Goal: Task Accomplishment & Management: Use online tool/utility

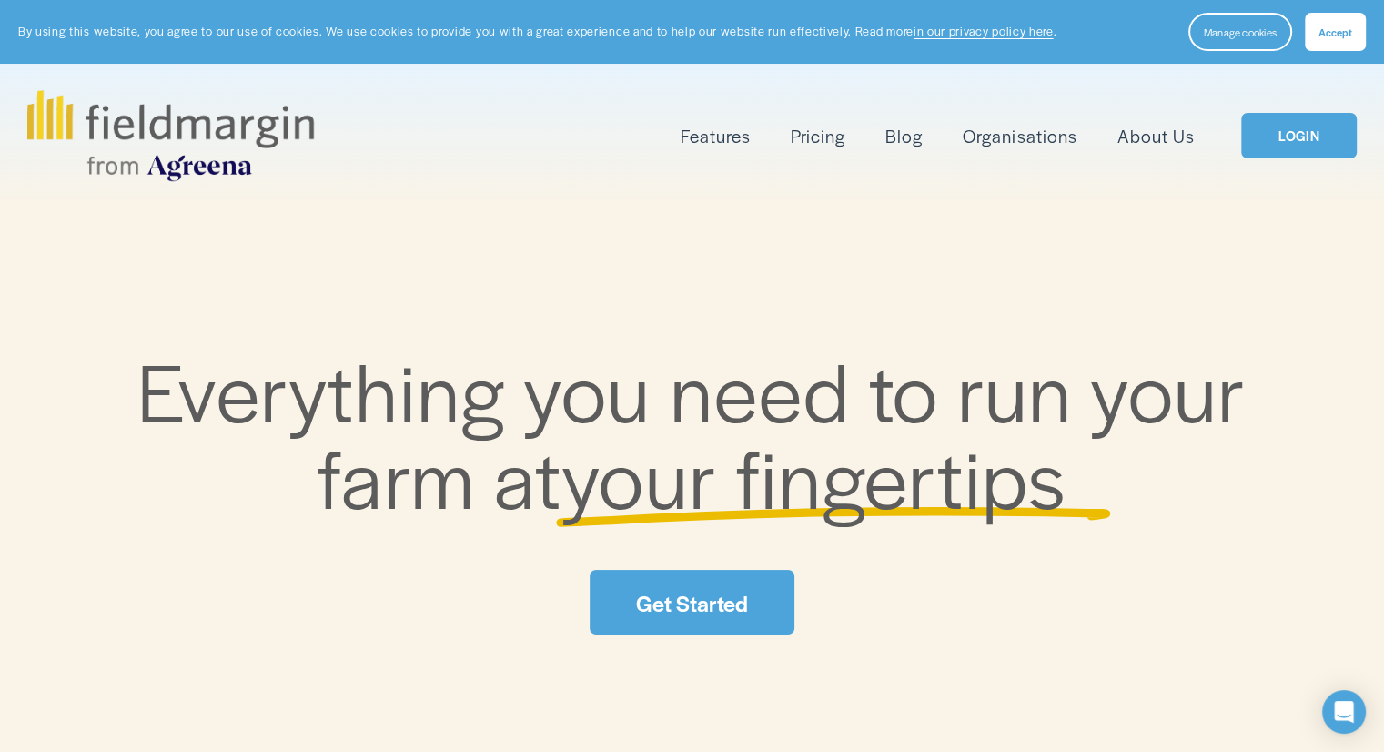
click at [1342, 37] on span "Accept" at bounding box center [1335, 32] width 34 height 15
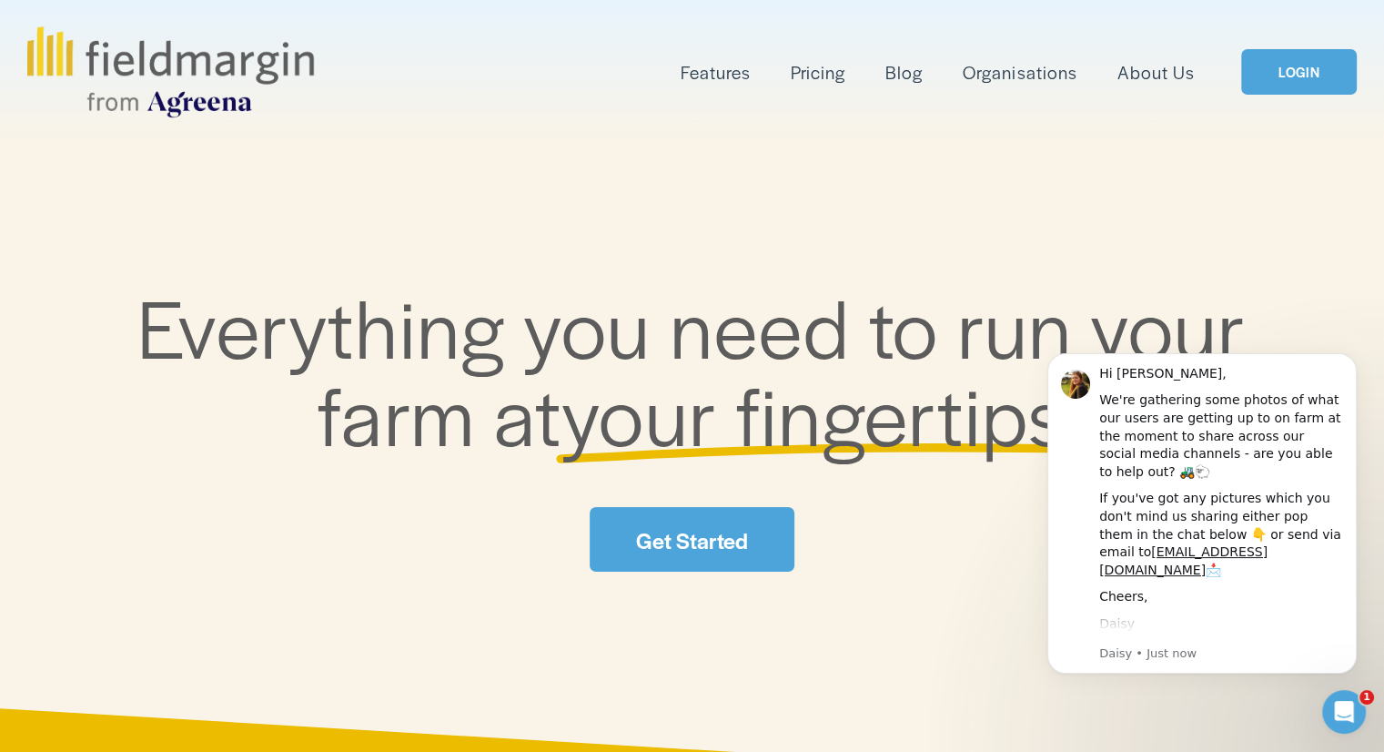
click at [1292, 80] on link "LOGIN" at bounding box center [1298, 72] width 115 height 46
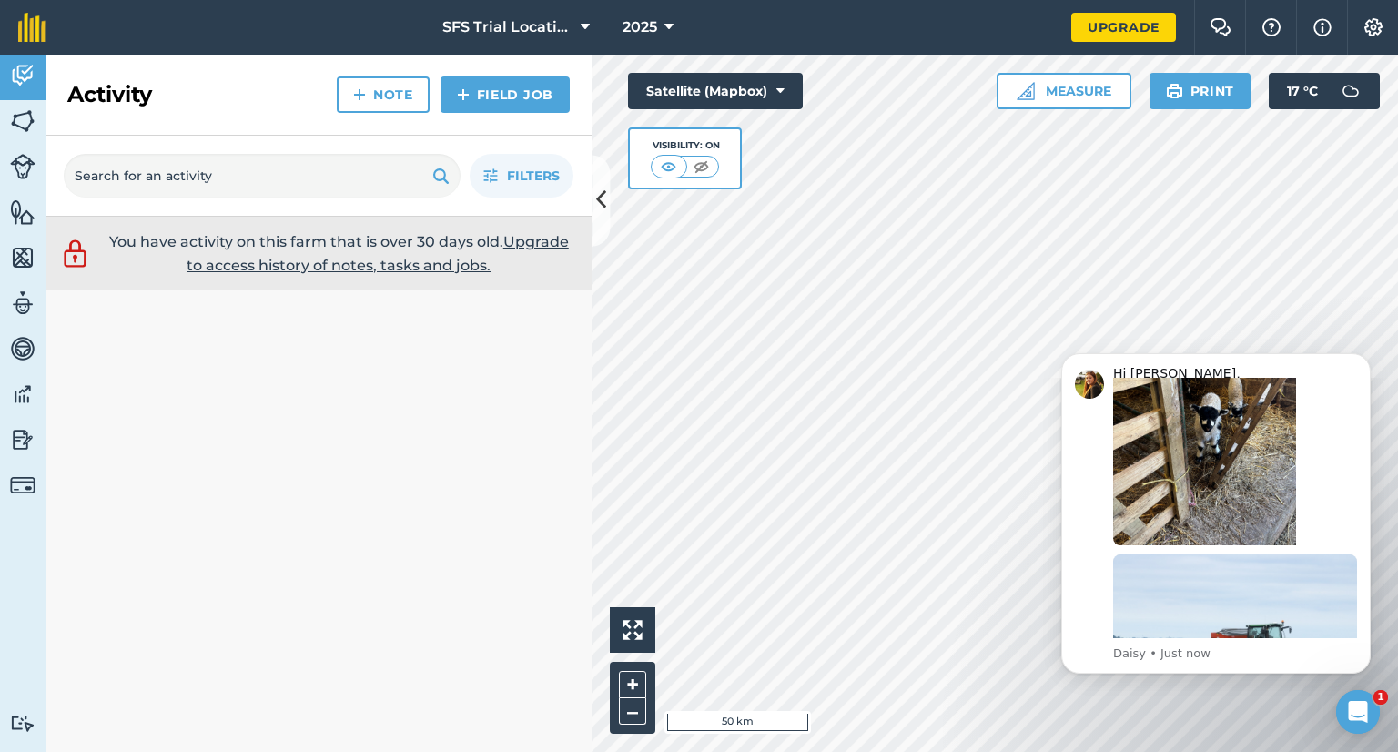
scroll to position [384, 0]
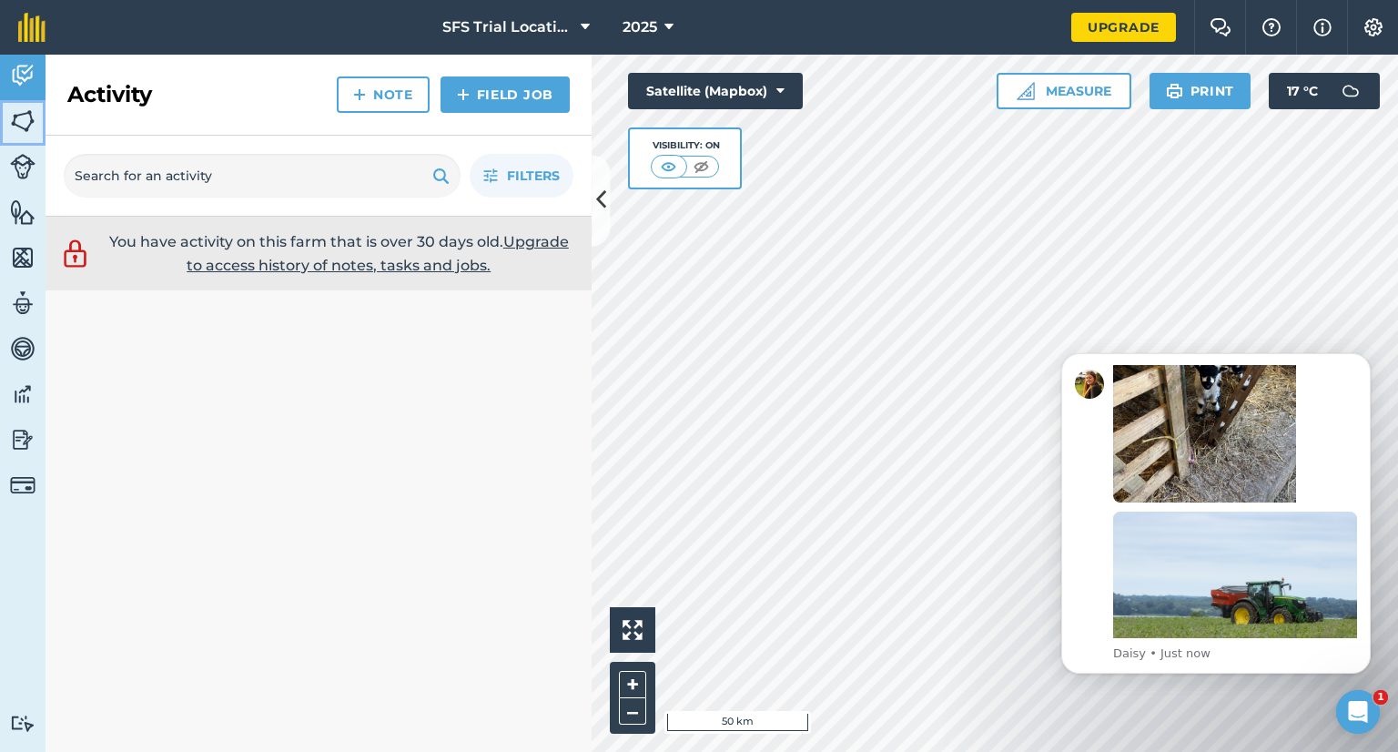
click at [33, 110] on img at bounding box center [22, 120] width 25 height 27
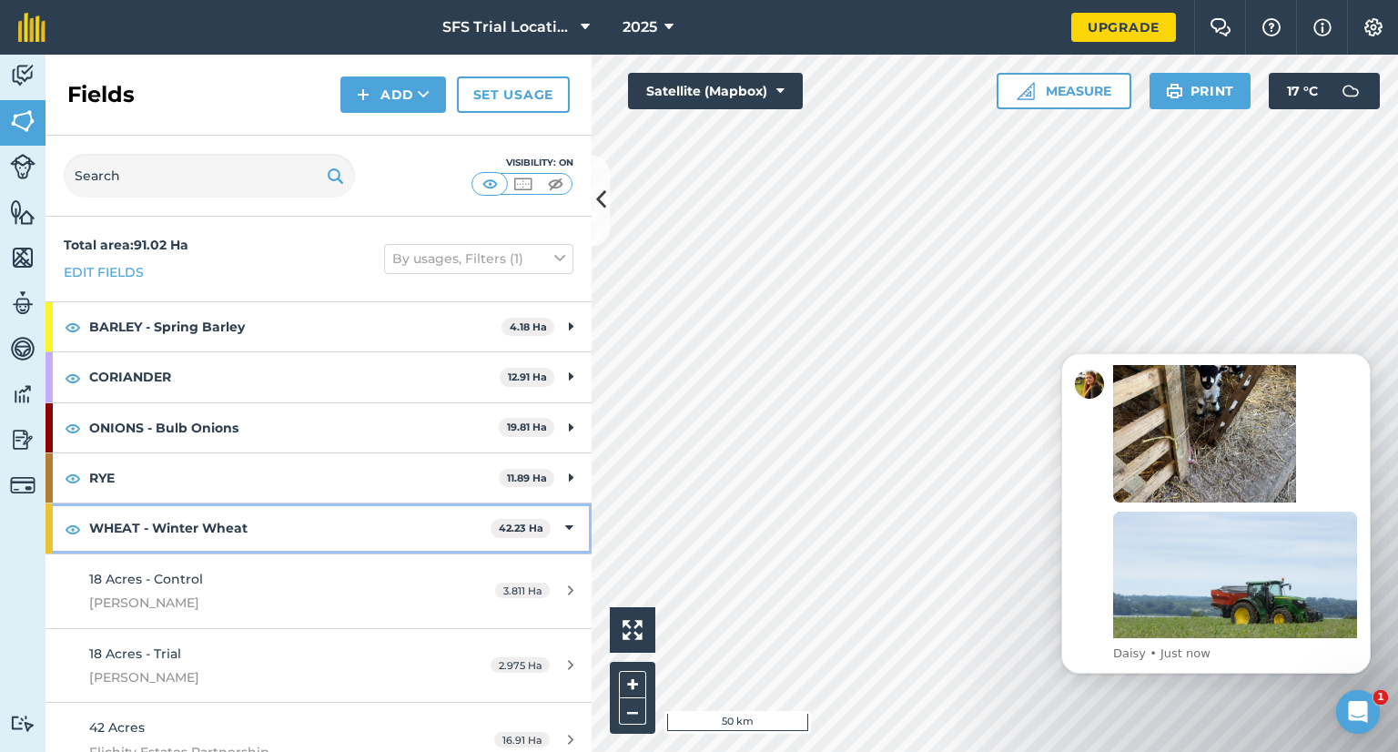
click at [256, 520] on strong "WHEAT - Winter Wheat" at bounding box center [289, 527] width 401 height 49
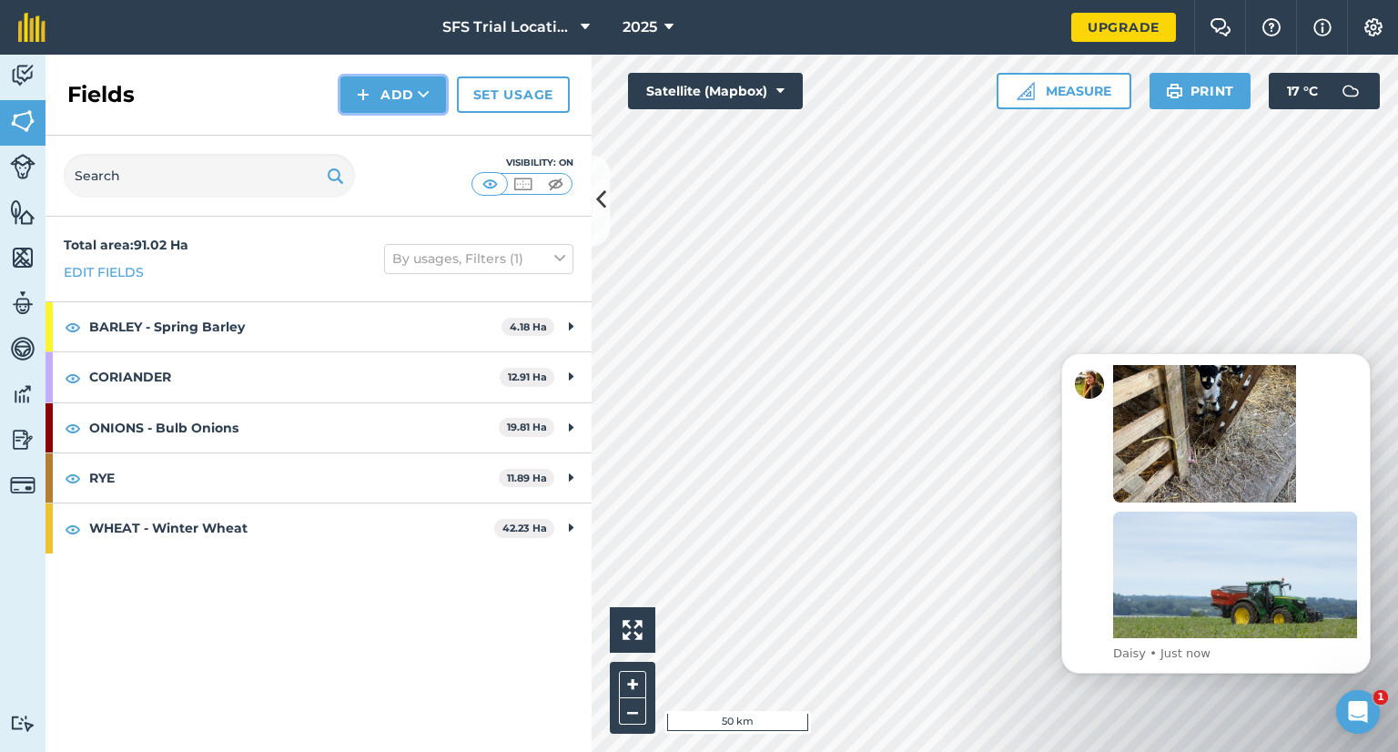
click at [397, 97] on button "Add" at bounding box center [393, 94] width 106 height 36
click at [407, 126] on link "Draw" at bounding box center [393, 136] width 100 height 40
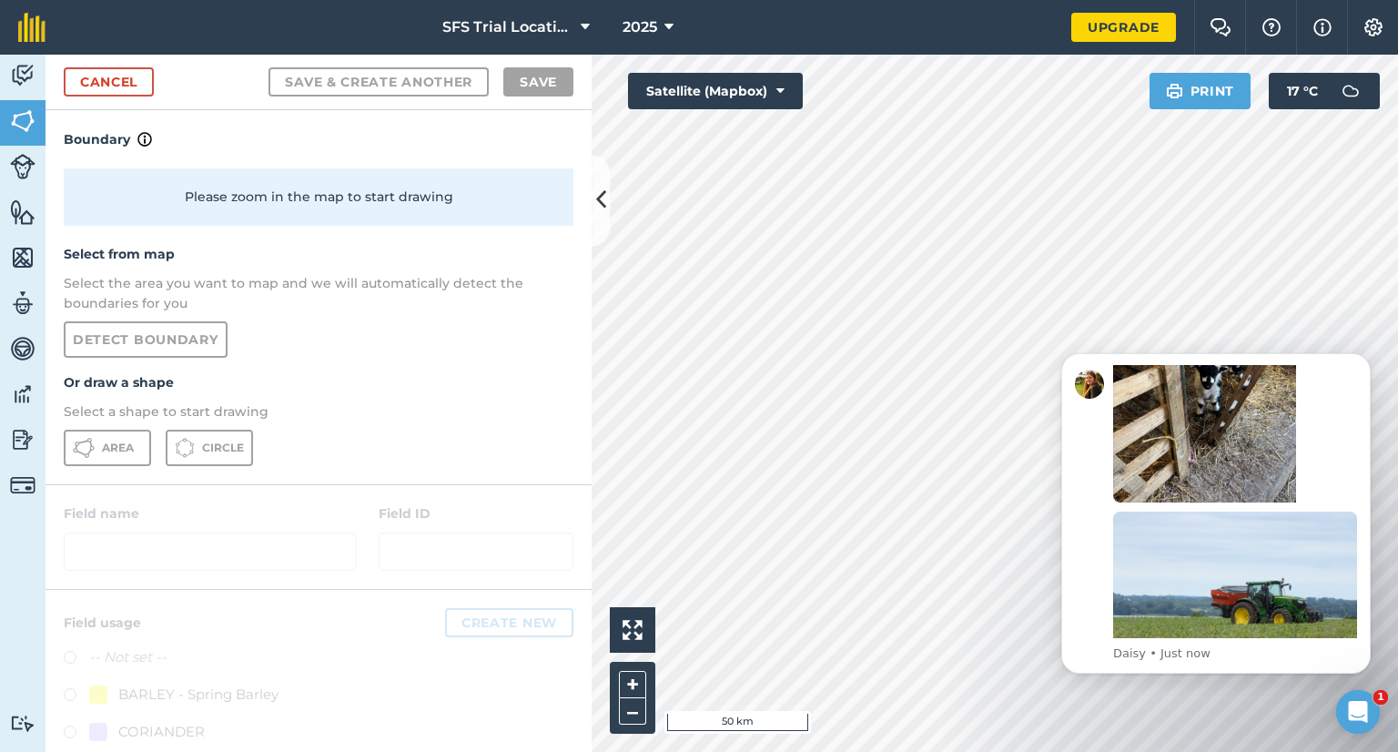
click at [258, 197] on div "Please zoom in the map to start drawing" at bounding box center [319, 196] width 510 height 56
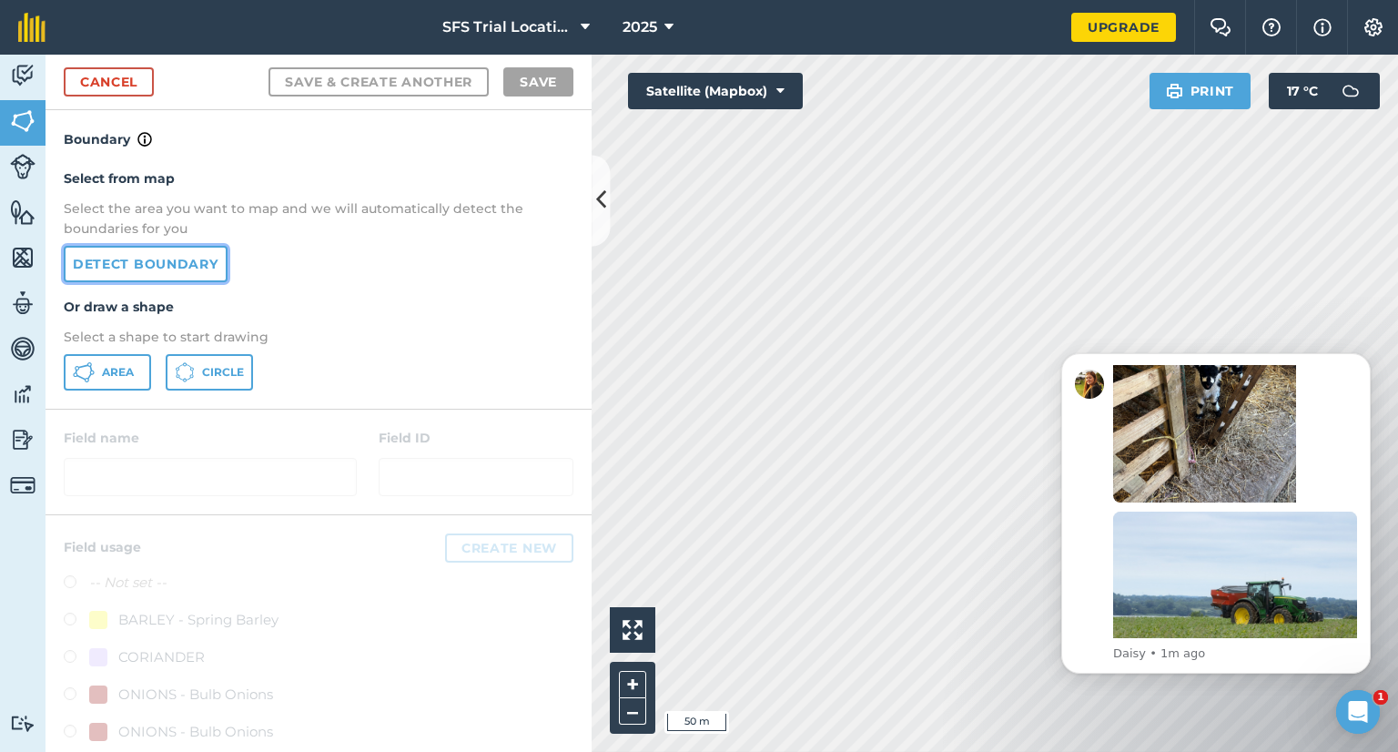
click at [129, 261] on link "Detect boundary" at bounding box center [146, 264] width 164 height 36
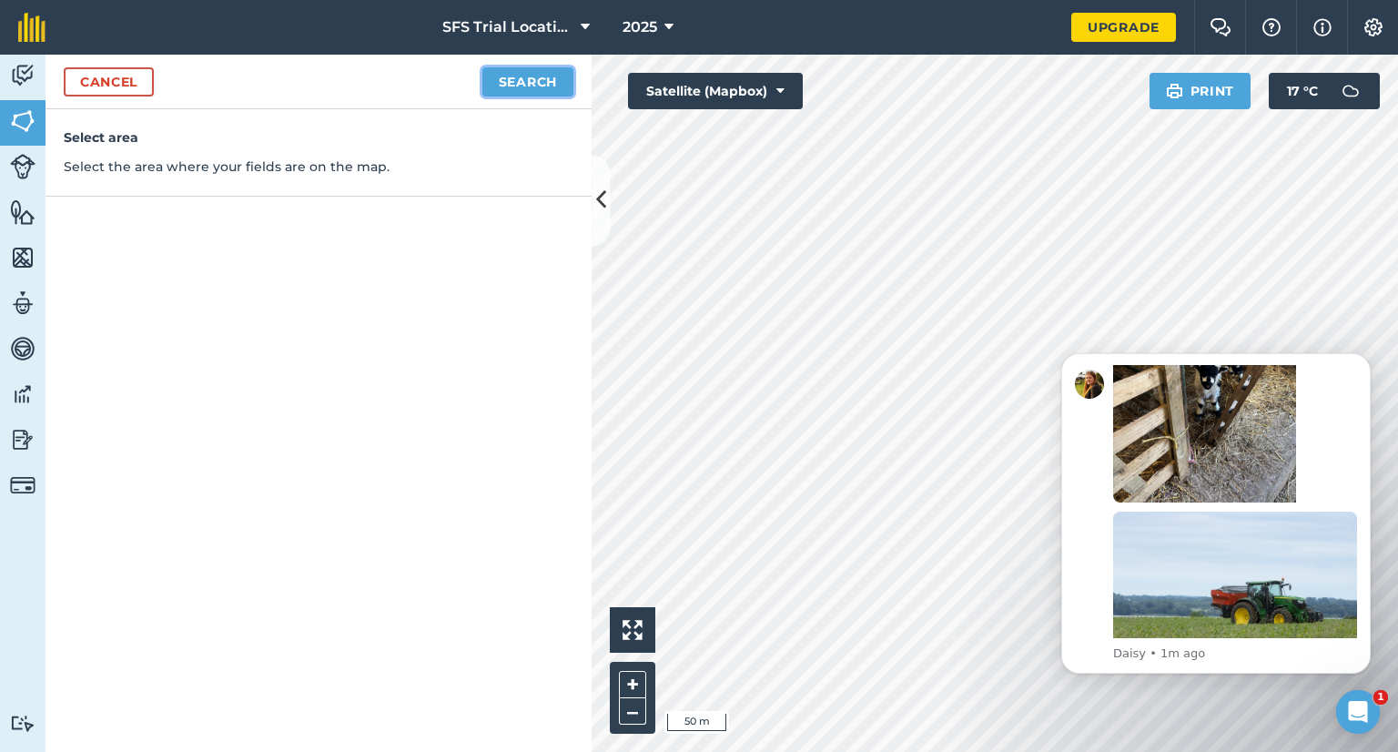
click at [520, 81] on button "Search" at bounding box center [527, 81] width 91 height 29
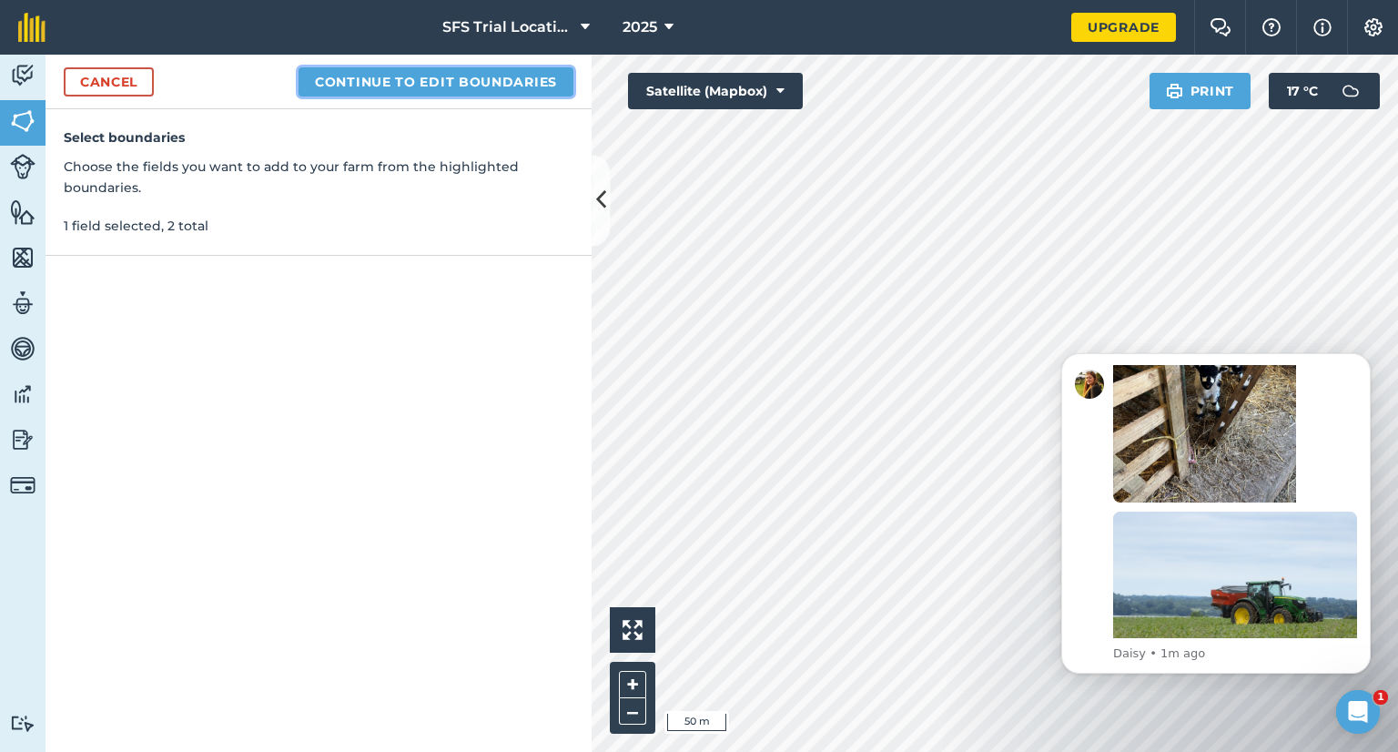
click at [452, 76] on button "Continue to edit boundaries" at bounding box center [435, 81] width 275 height 29
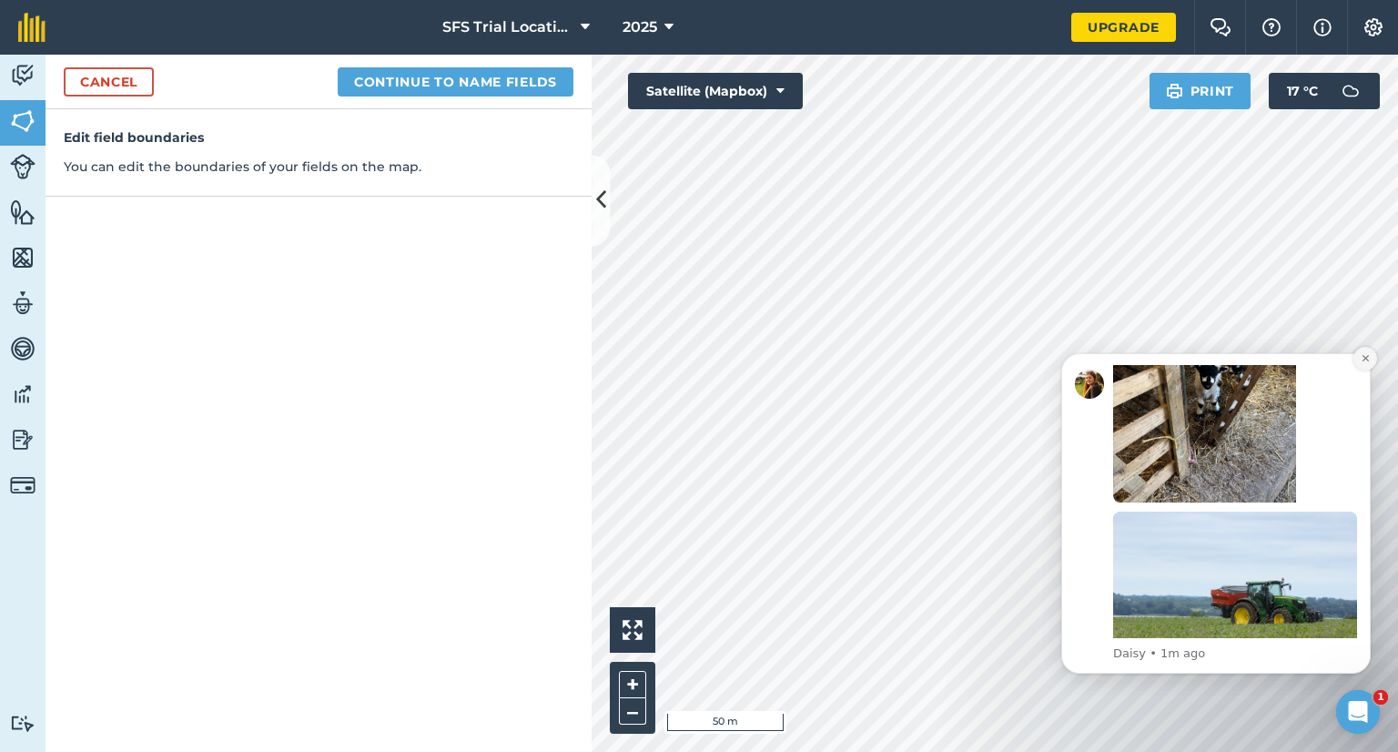
click at [1360, 359] on icon "Dismiss notification" at bounding box center [1365, 358] width 10 height 10
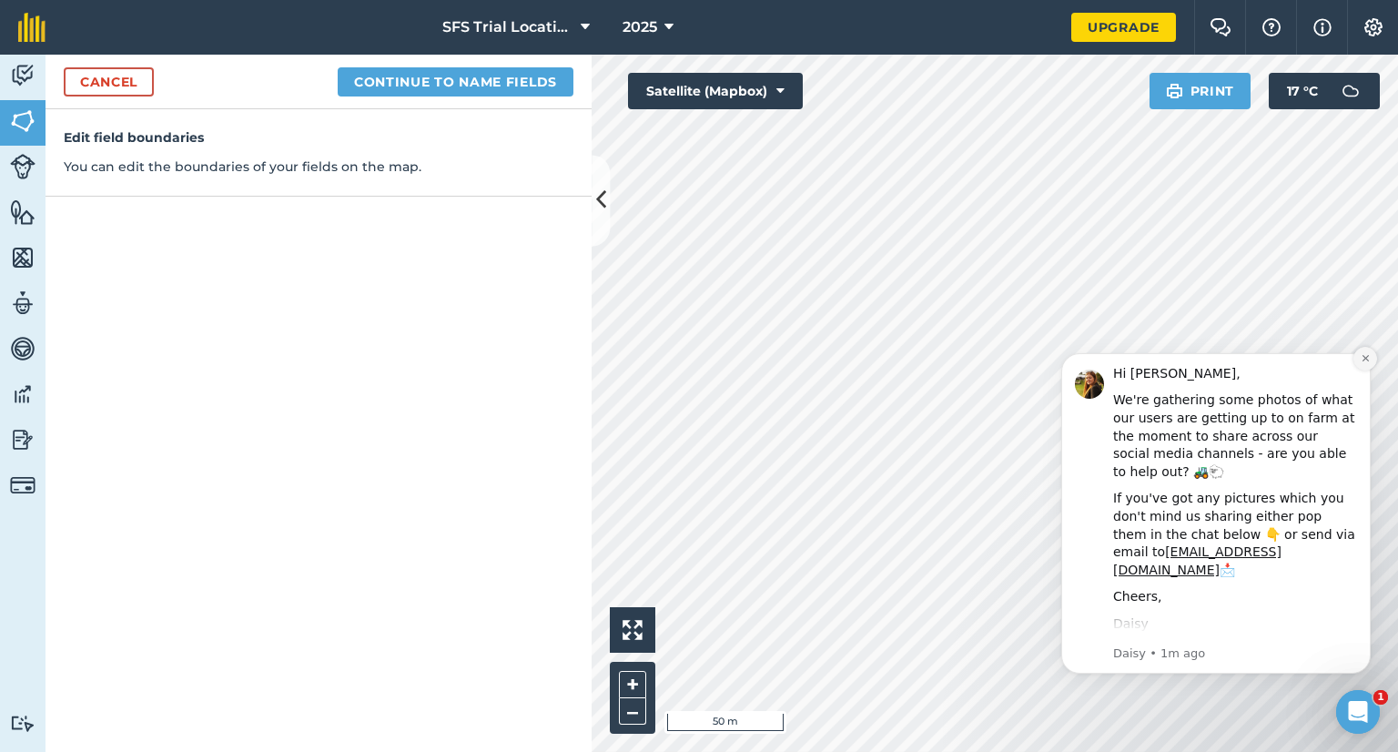
click at [1358, 363] on button "Dismiss notification" at bounding box center [1365, 359] width 24 height 24
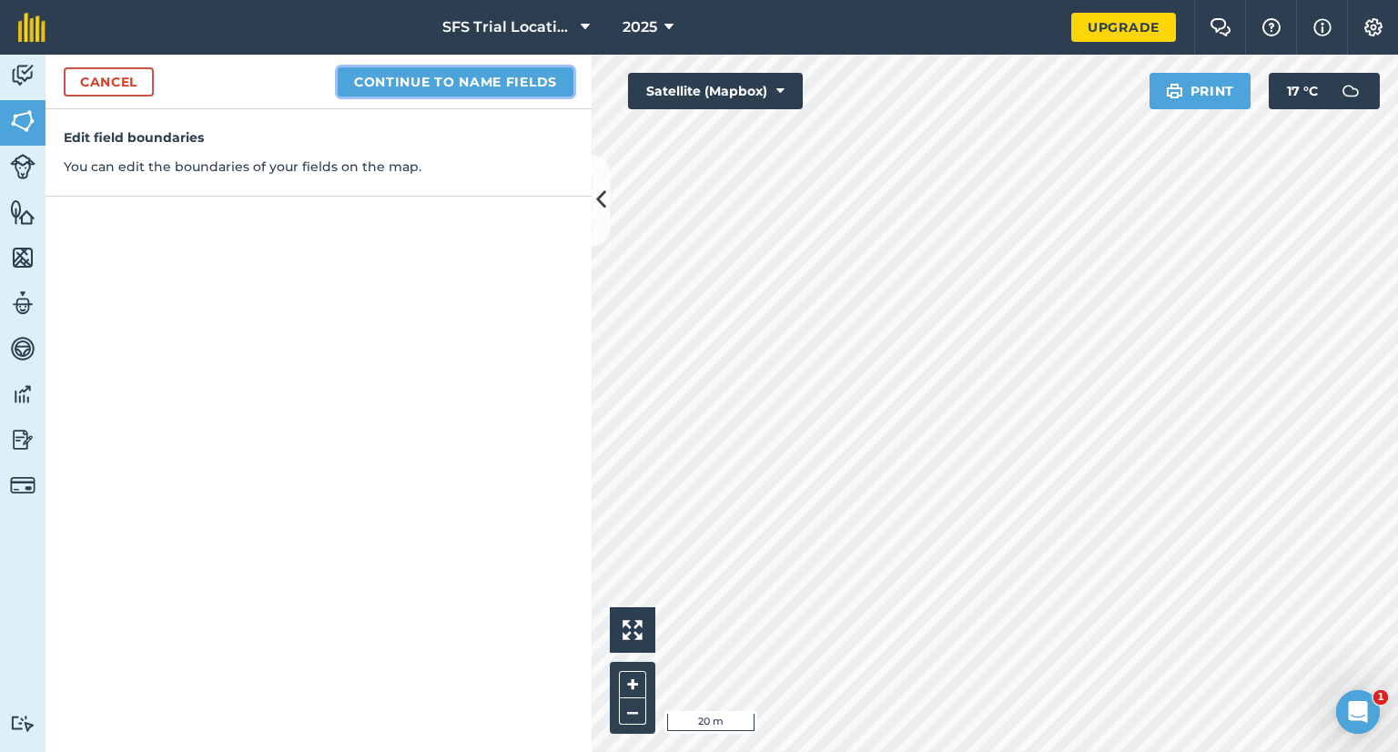
click at [429, 84] on button "Continue to name fields" at bounding box center [456, 81] width 236 height 29
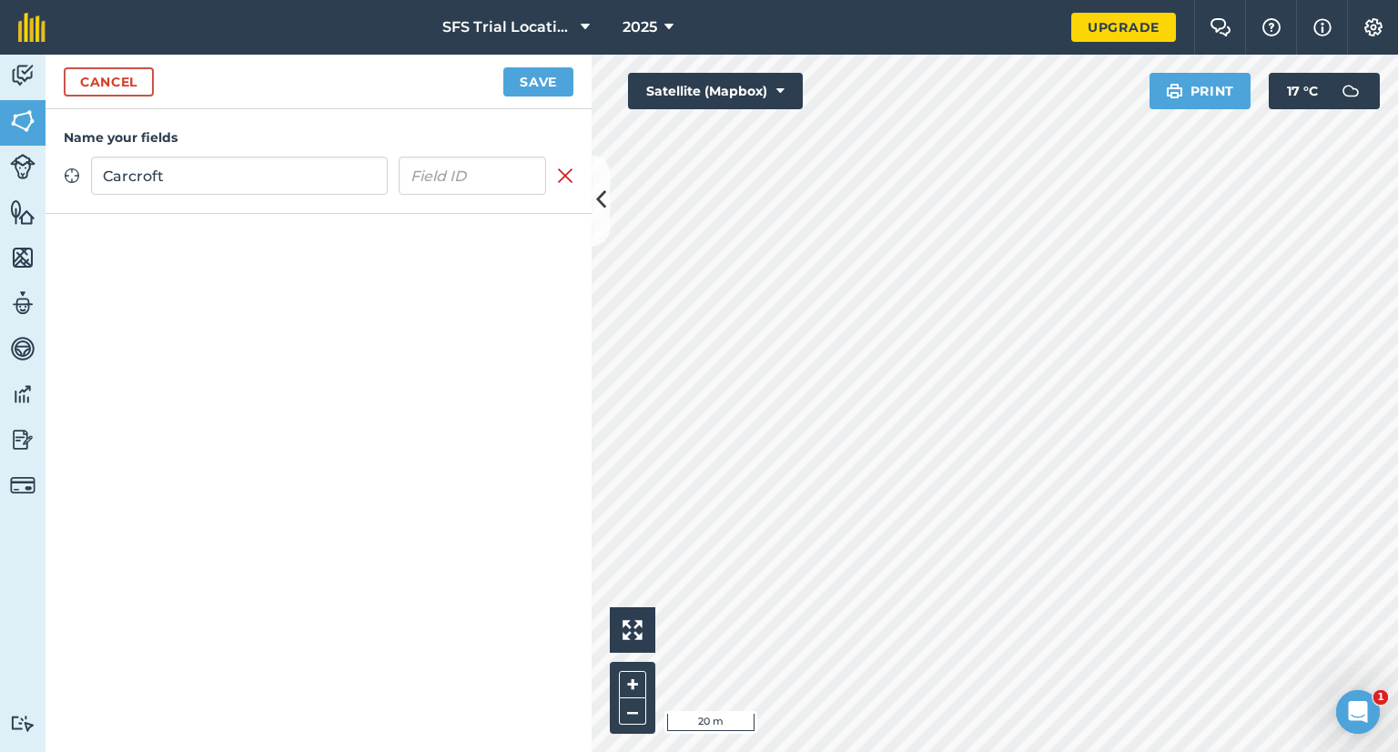
type input "Carcroft"
type input "a"
type input "[PERSON_NAME] H & Son"
click at [542, 87] on button "Save" at bounding box center [538, 81] width 70 height 29
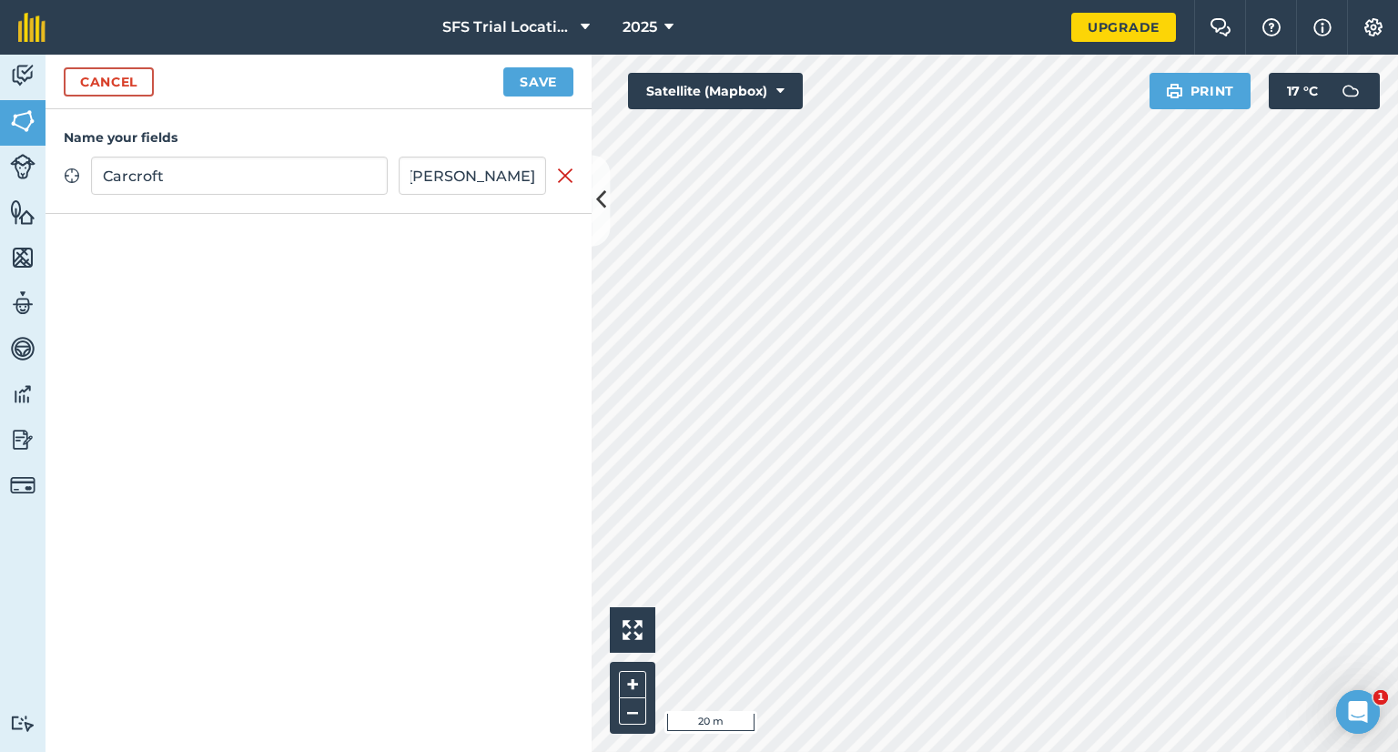
scroll to position [0, 0]
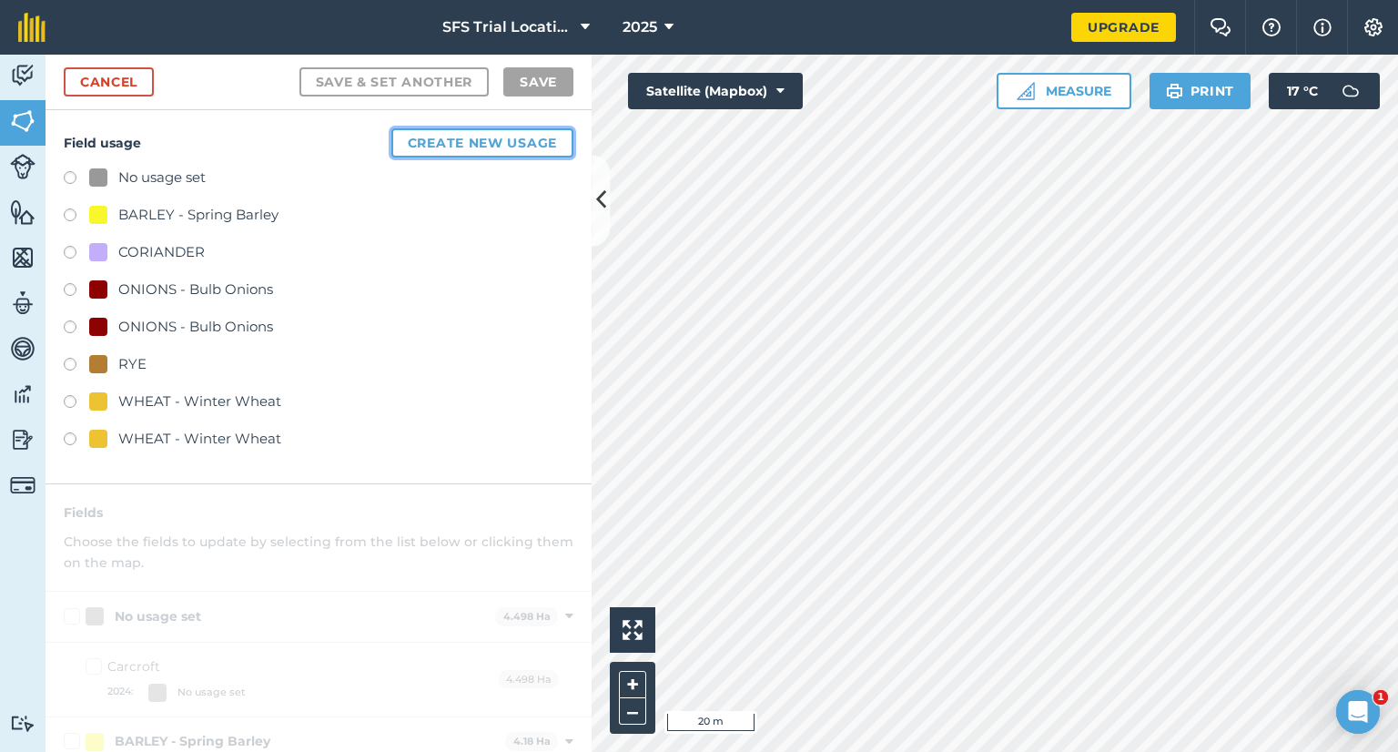
click at [444, 143] on button "Create new usage" at bounding box center [482, 142] width 182 height 29
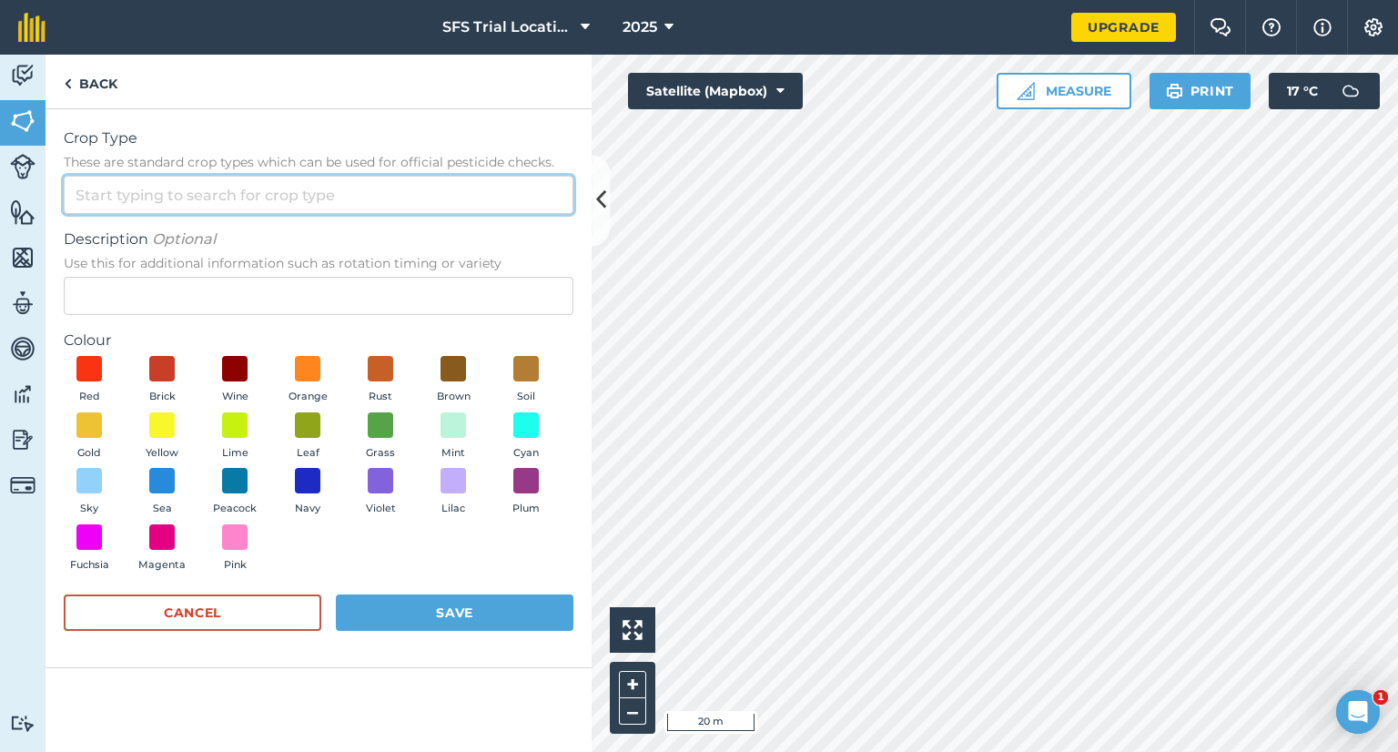
click at [187, 190] on input "Crop Type These are standard crop types which can be used for official pesticid…" at bounding box center [319, 195] width 510 height 38
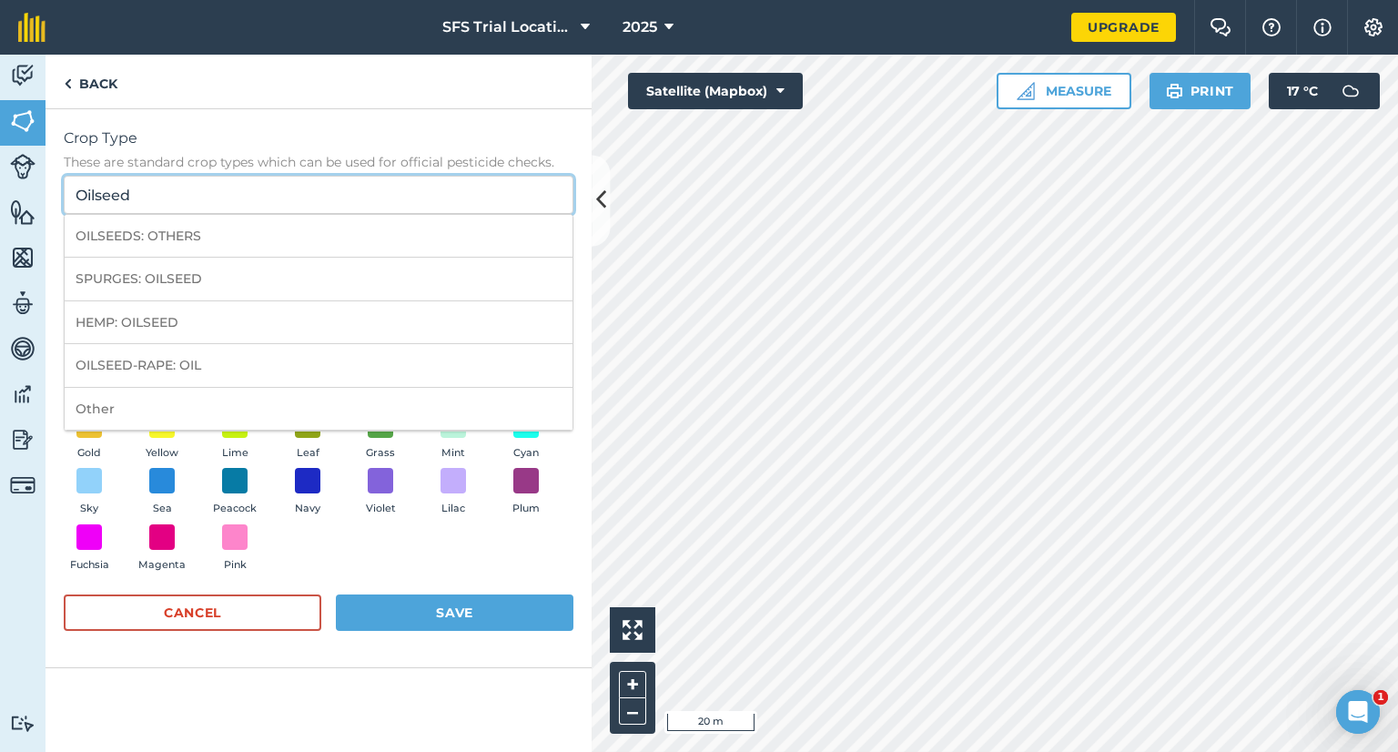
drag, startPoint x: 184, startPoint y: 194, endPoint x: 29, endPoint y: 188, distance: 154.8
click at [31, 188] on div "Activity Fields Livestock Features Maps Team Vehicles Data Reporting Billing Tu…" at bounding box center [699, 403] width 1398 height 697
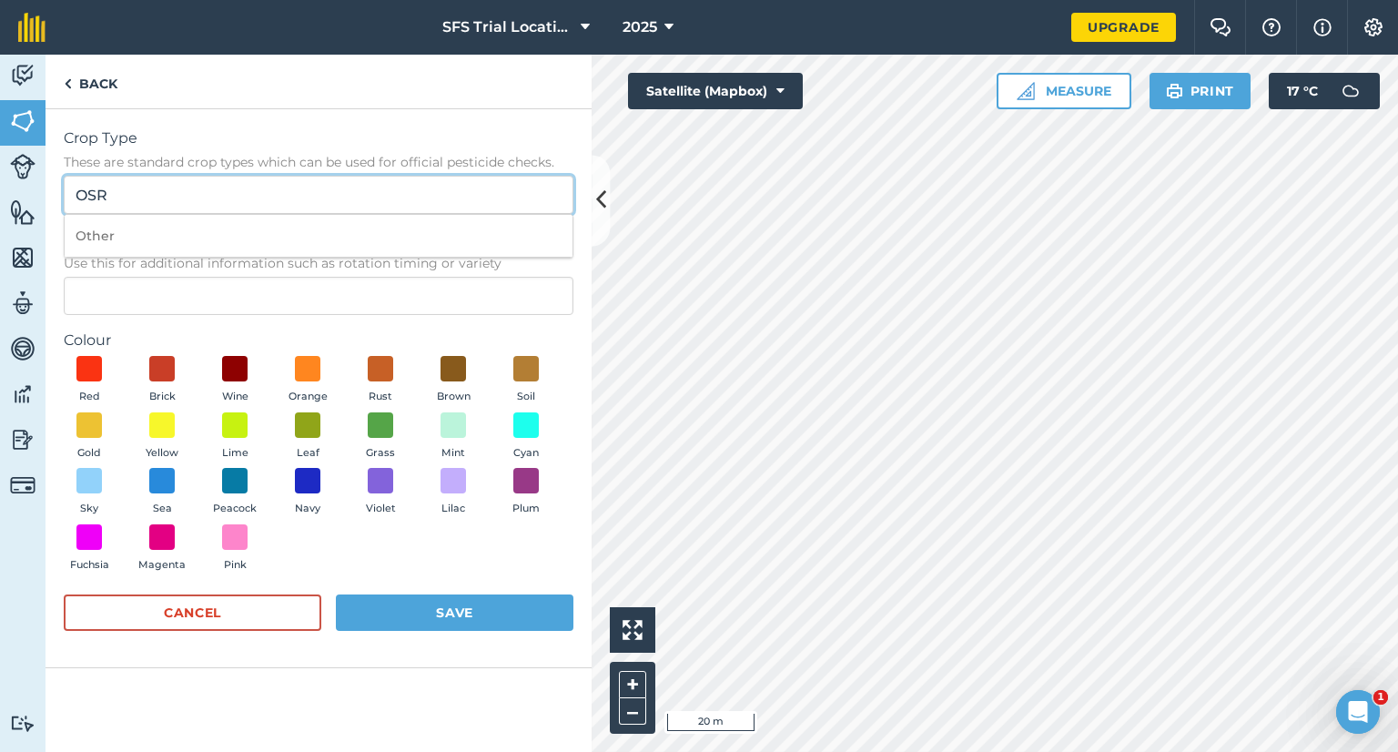
drag, startPoint x: 136, startPoint y: 202, endPoint x: 44, endPoint y: 190, distance: 92.7
click at [44, 190] on div "Activity Fields Livestock Features Maps Team Vehicles Data Reporting Billing Tu…" at bounding box center [699, 403] width 1398 height 697
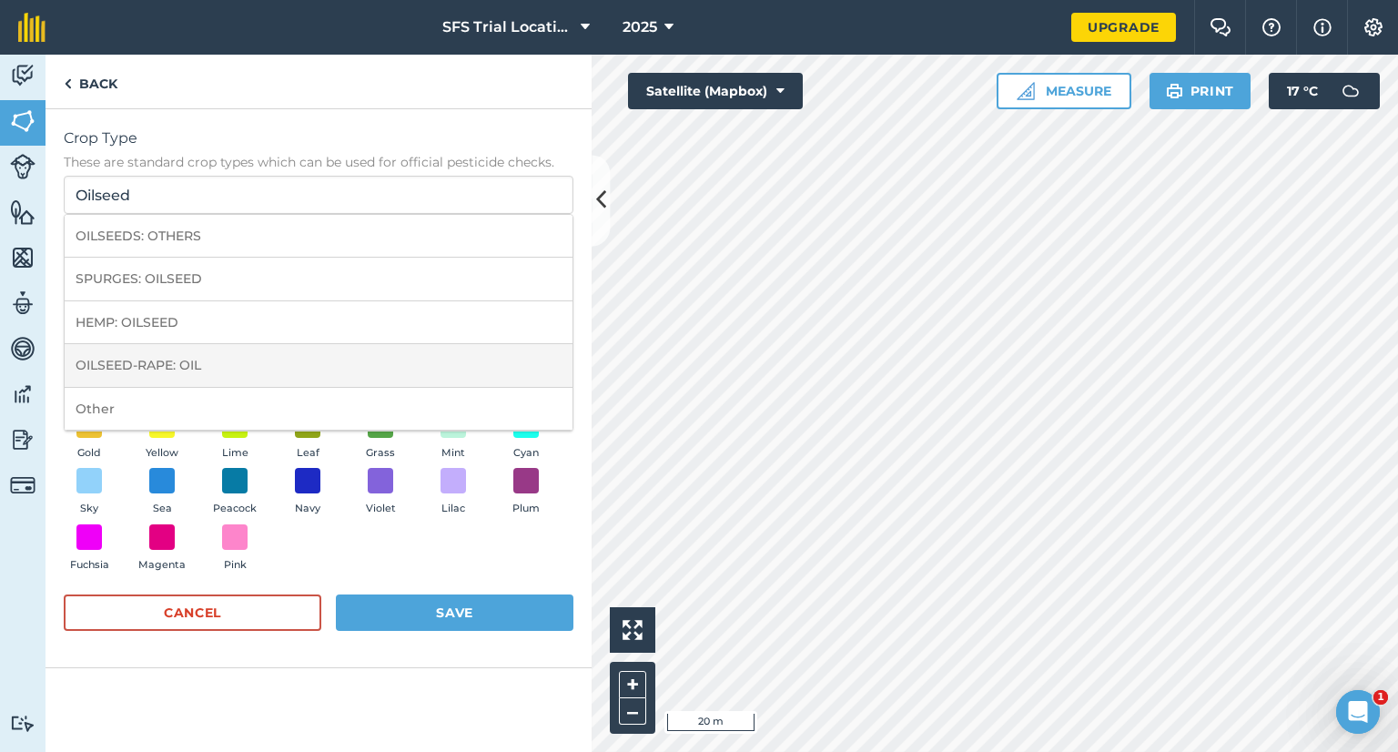
click at [185, 362] on li "OILSEED-RAPE: OIL" at bounding box center [319, 365] width 508 height 43
type input "OILSEED-RAPE: OIL"
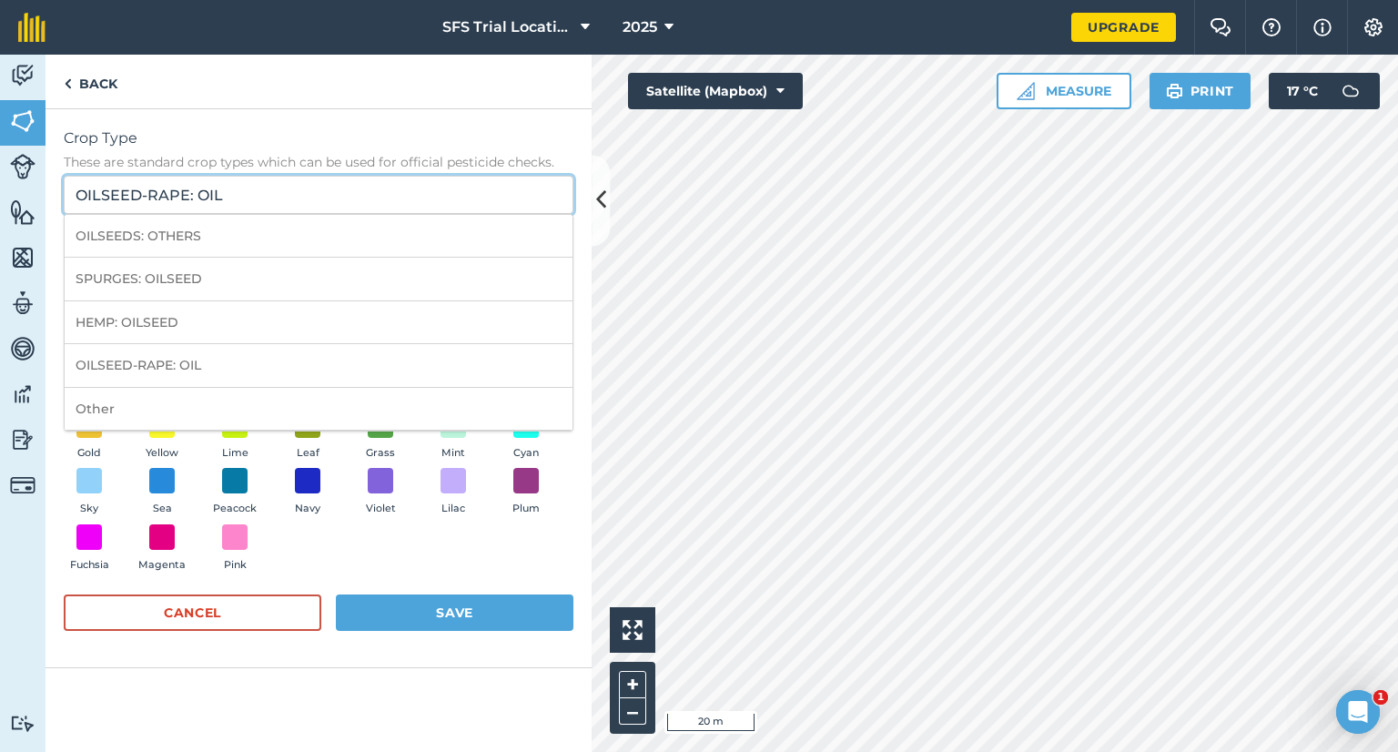
click at [252, 189] on input "OILSEED-RAPE: OIL" at bounding box center [319, 195] width 510 height 38
click at [393, 711] on div "Crop Type These are standard crop types which can be used for official pesticid…" at bounding box center [318, 430] width 546 height 642
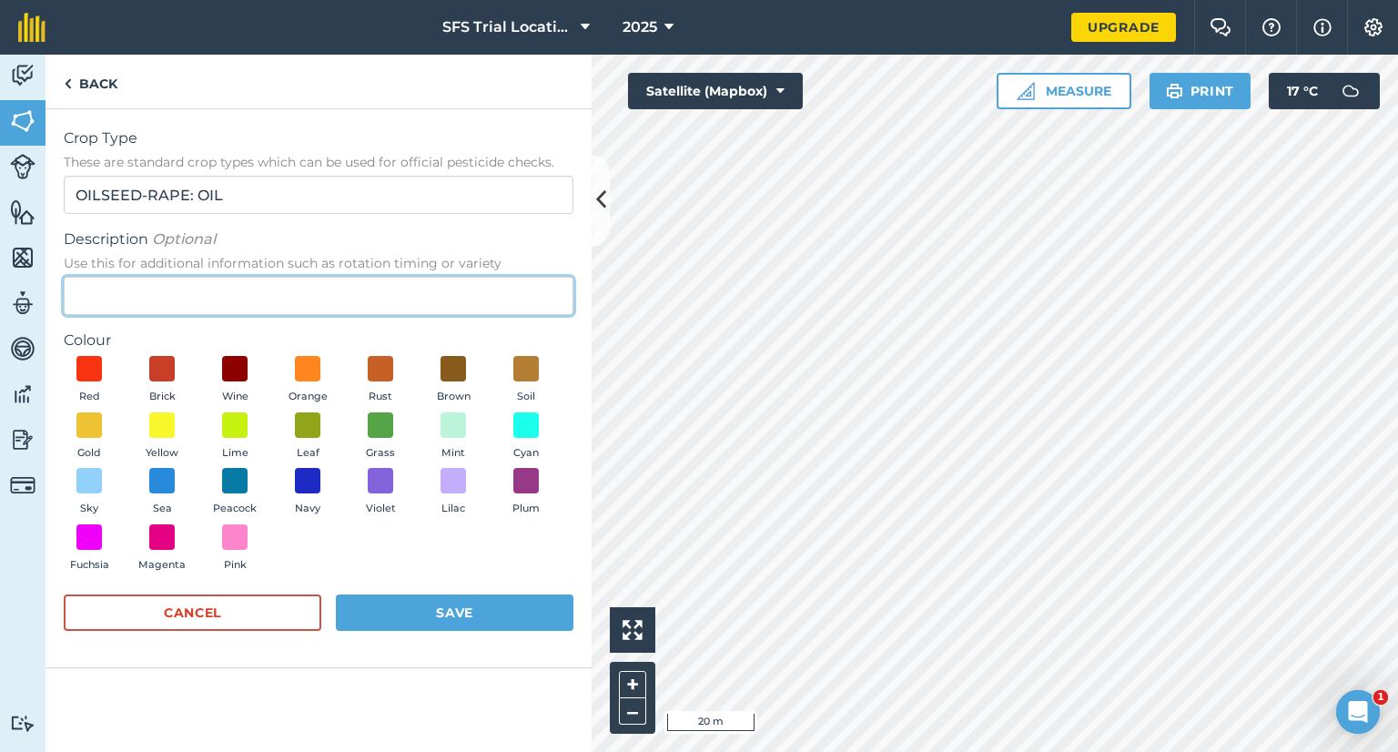
click at [187, 277] on input "Description Optional Use this for additional information such as rotation timin…" at bounding box center [319, 296] width 510 height 38
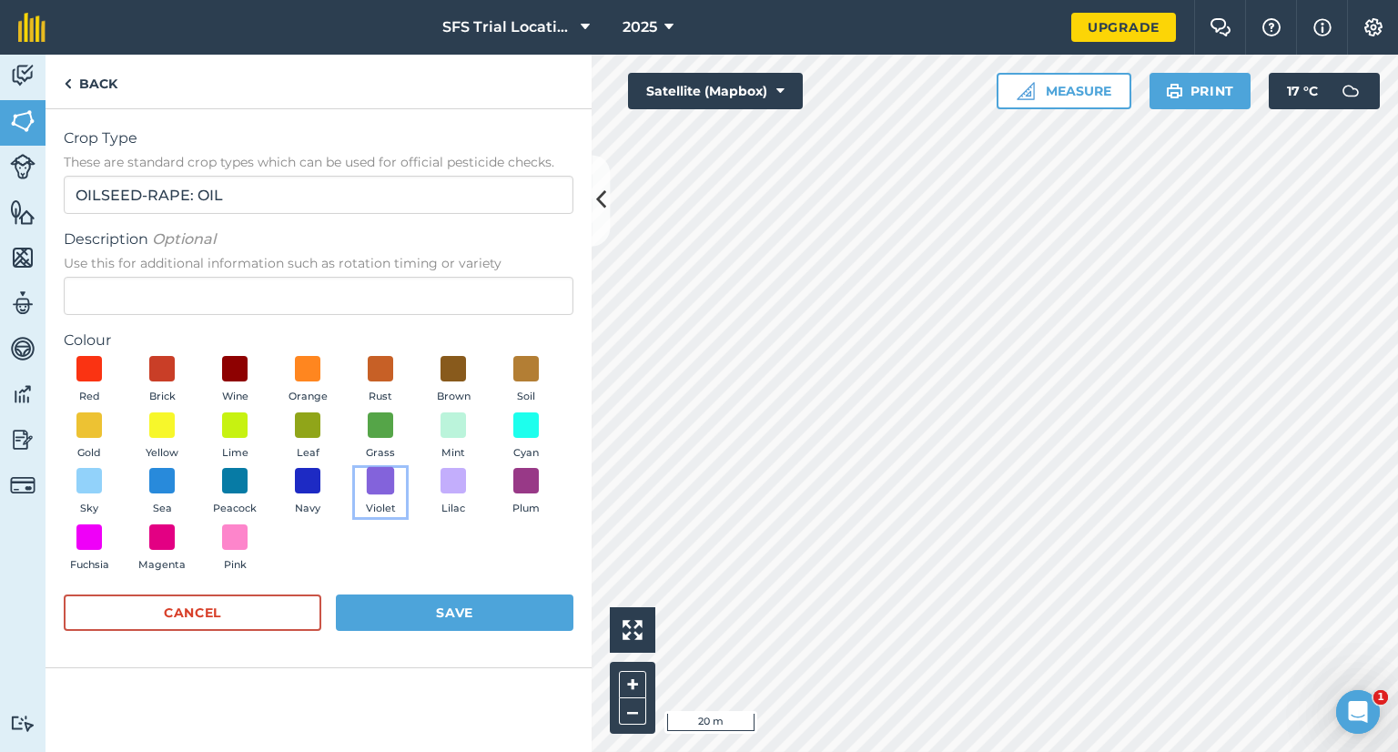
click at [386, 476] on span at bounding box center [381, 481] width 28 height 28
click at [387, 615] on button "Save" at bounding box center [454, 612] width 237 height 36
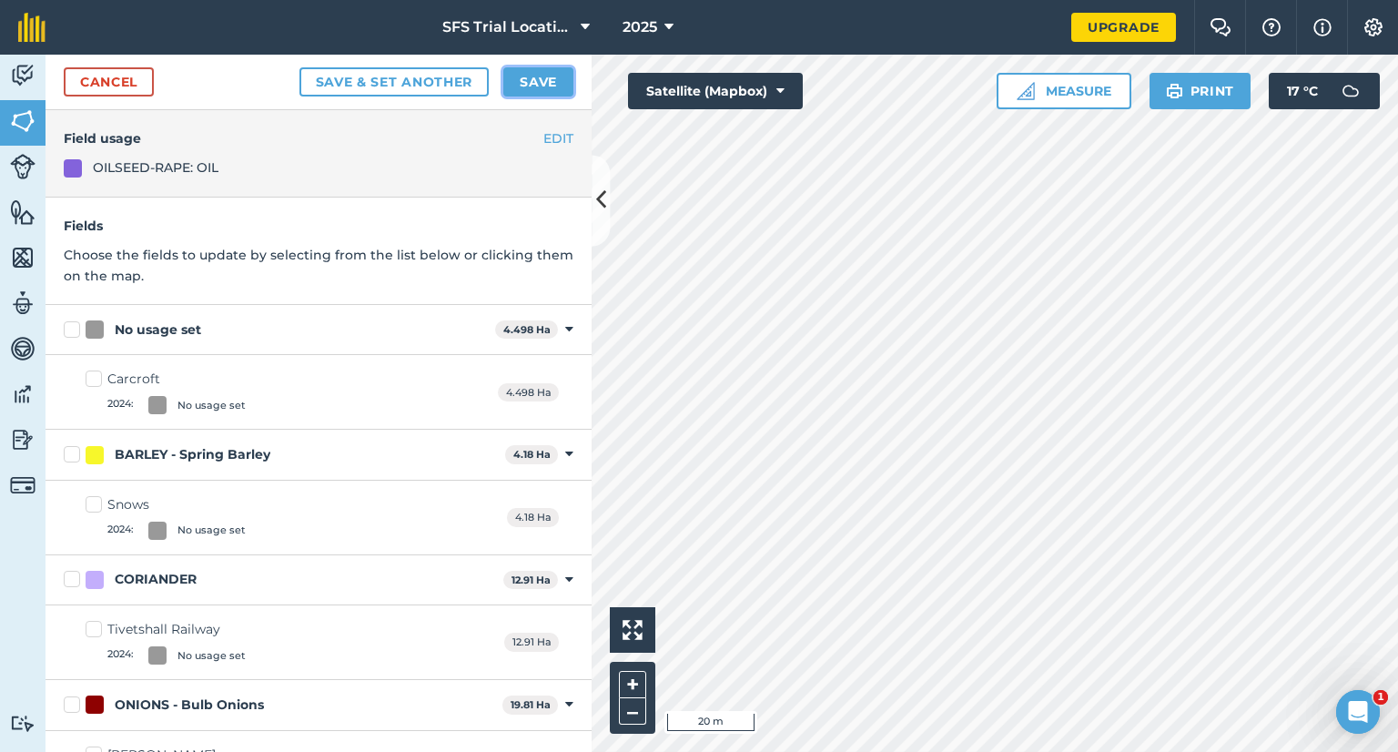
click at [559, 71] on button "Save" at bounding box center [538, 81] width 70 height 29
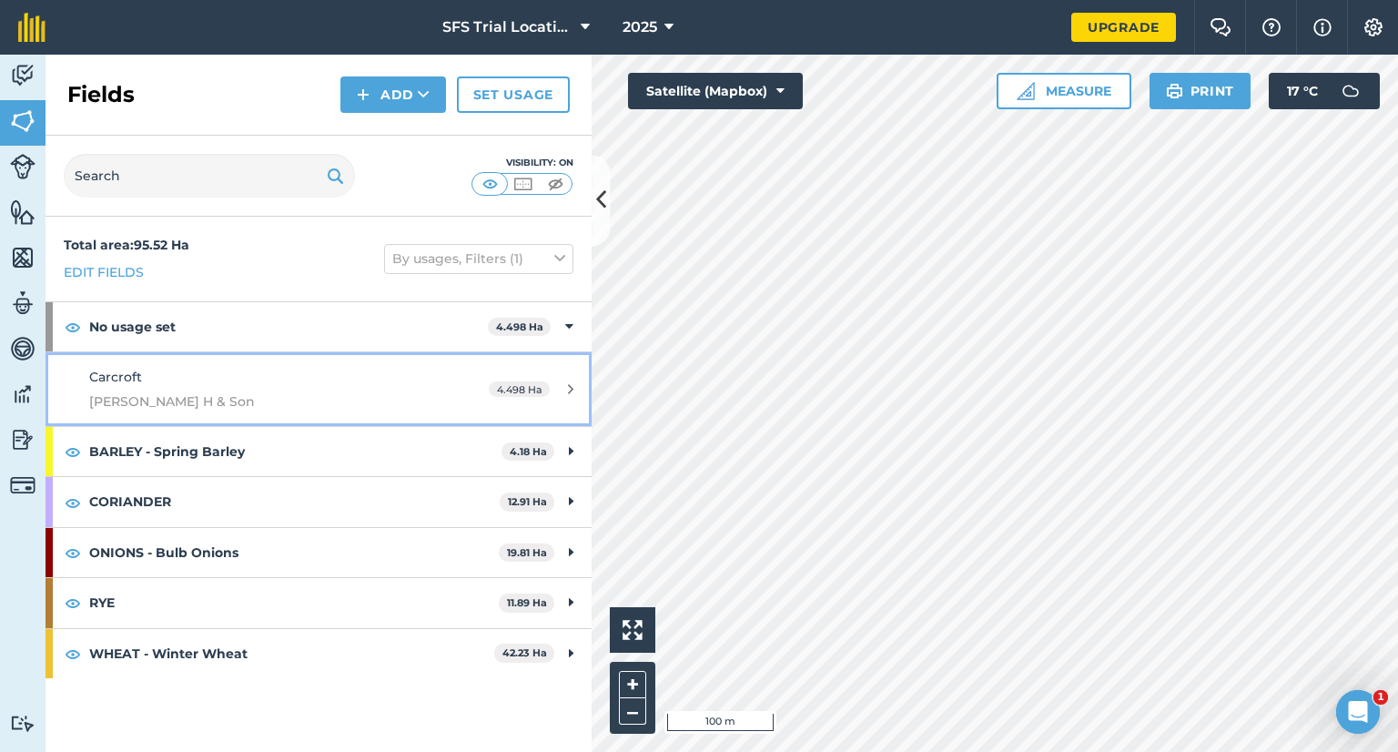
click at [281, 360] on link "[PERSON_NAME] H & Son [DEMOGRAPHIC_DATA].498 Ha" at bounding box center [318, 389] width 546 height 74
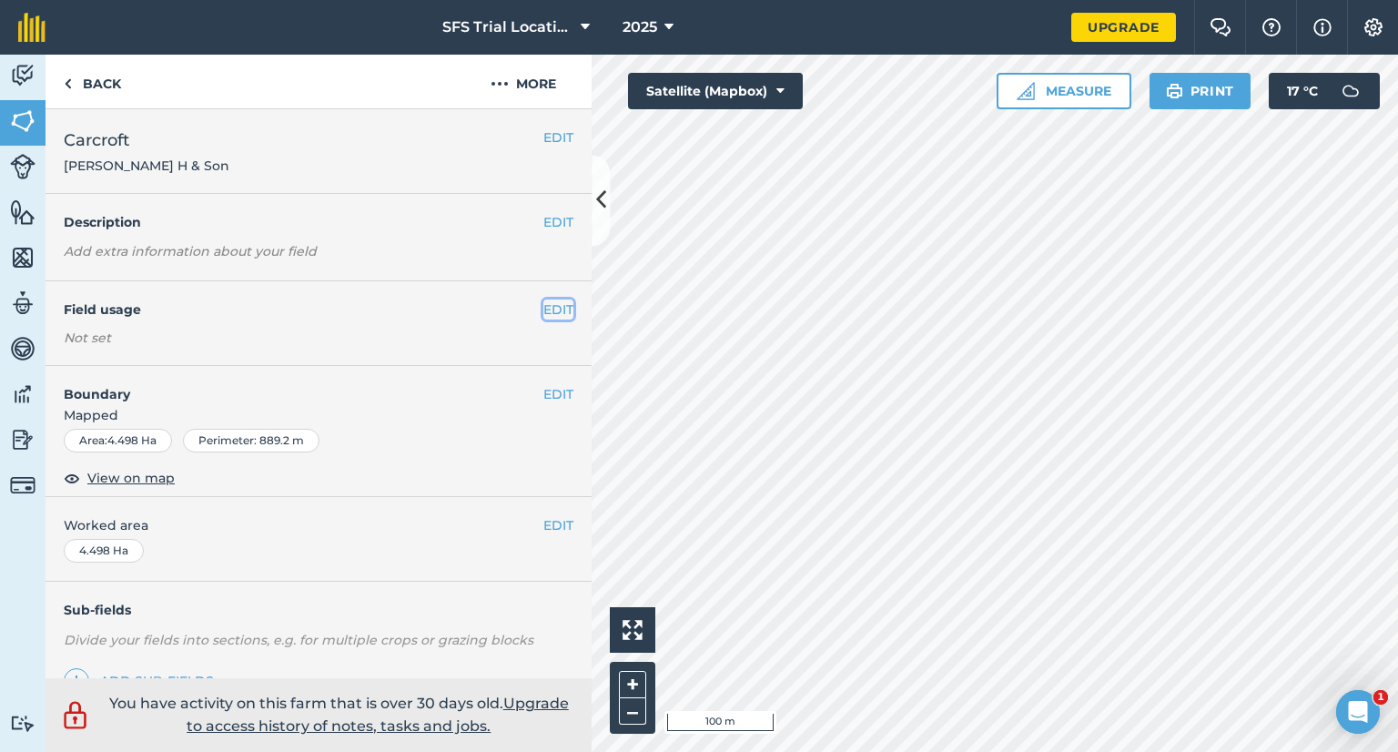
click at [551, 303] on button "EDIT" at bounding box center [558, 309] width 30 height 20
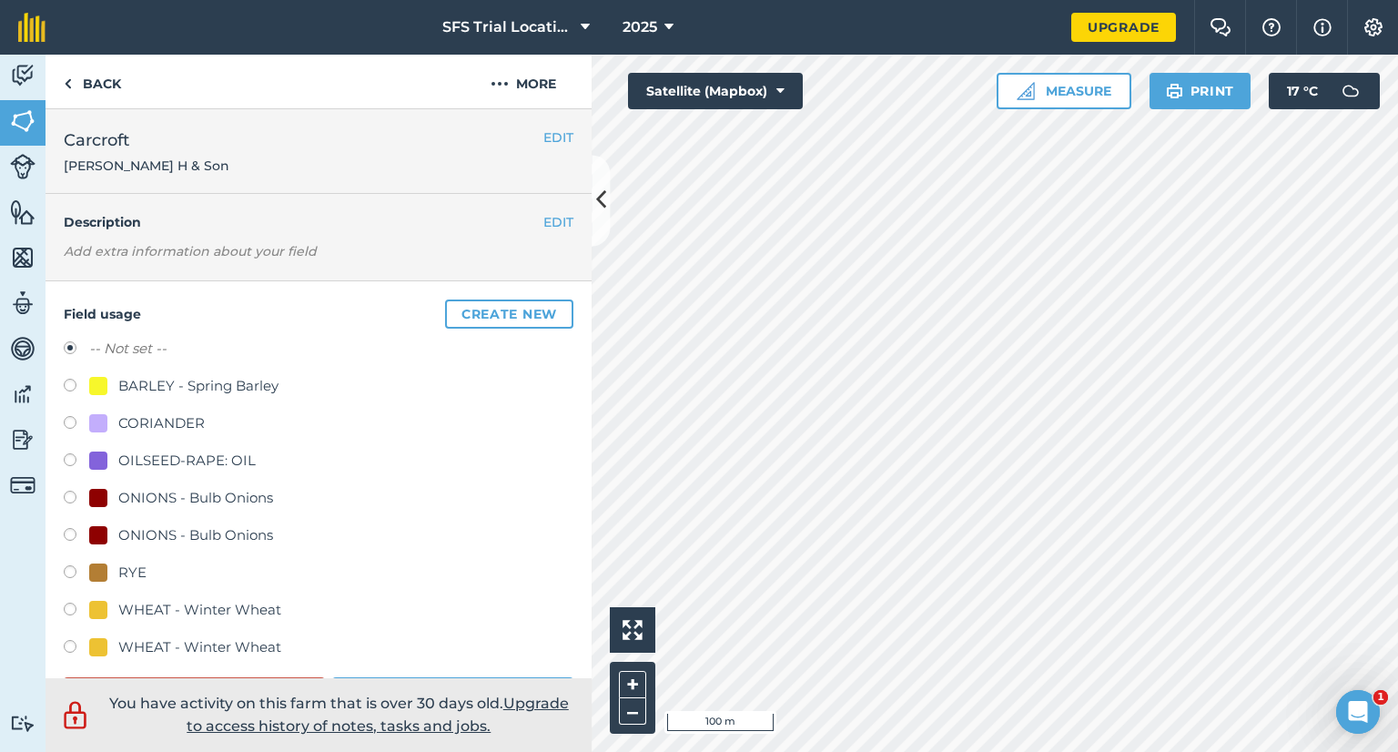
click at [69, 453] on label at bounding box center [76, 462] width 25 height 18
radio input "true"
radio input "false"
click at [470, 306] on button "Create new" at bounding box center [509, 313] width 128 height 29
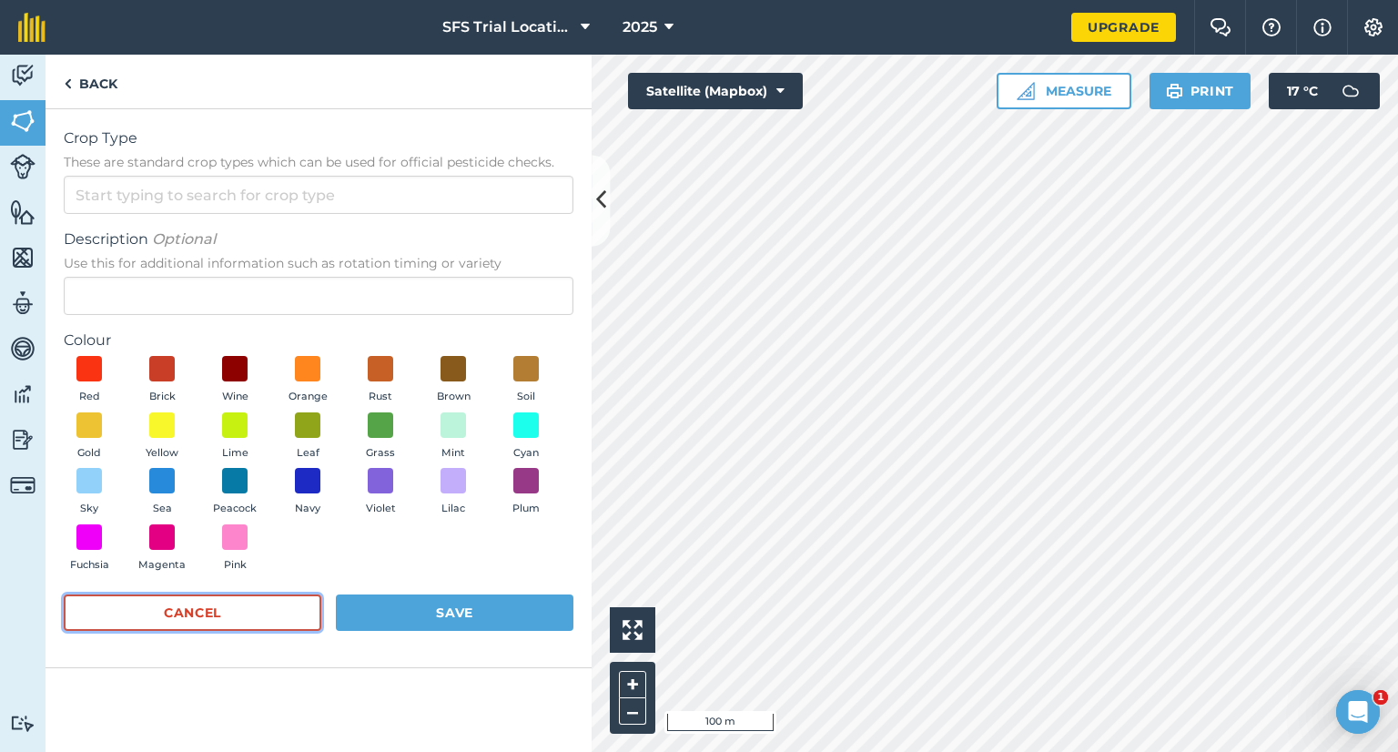
click at [117, 612] on button "Cancel" at bounding box center [193, 612] width 258 height 36
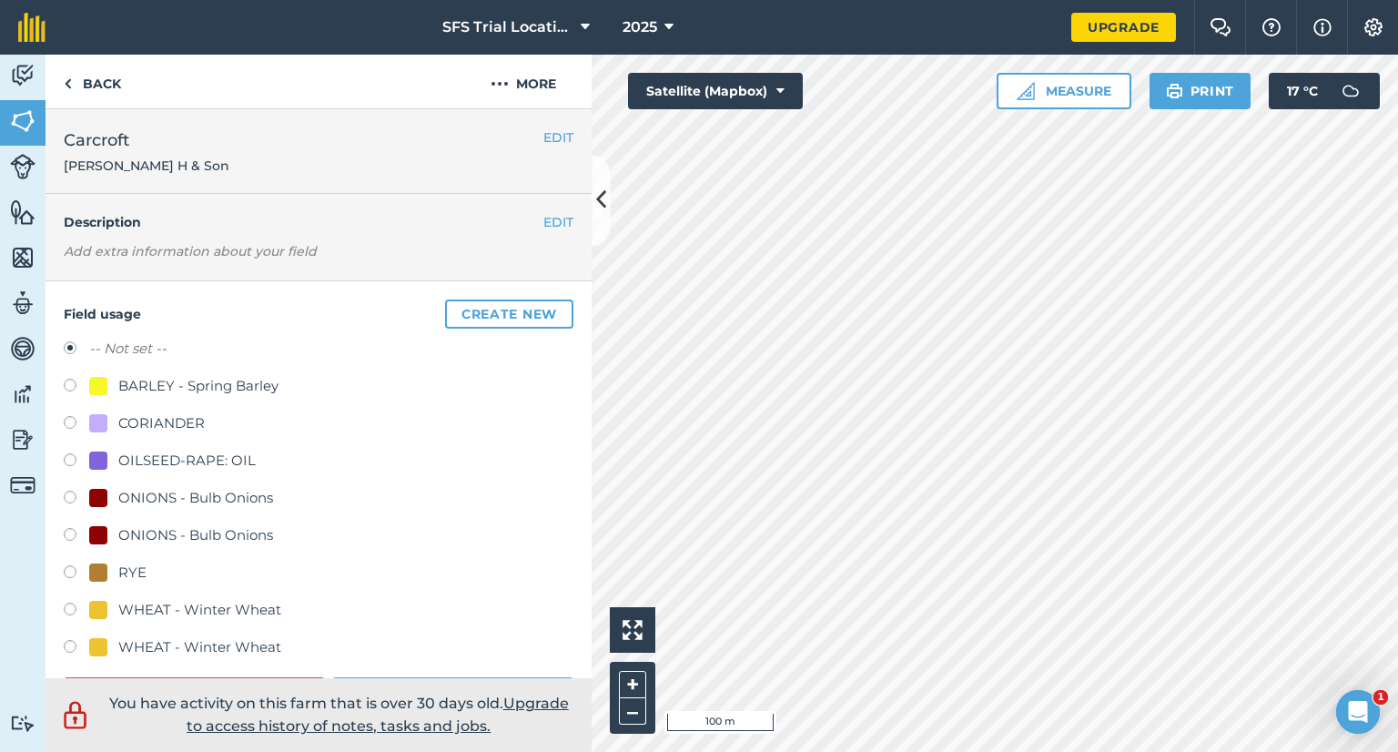
click at [66, 459] on label at bounding box center [76, 462] width 25 height 18
radio input "true"
radio input "false"
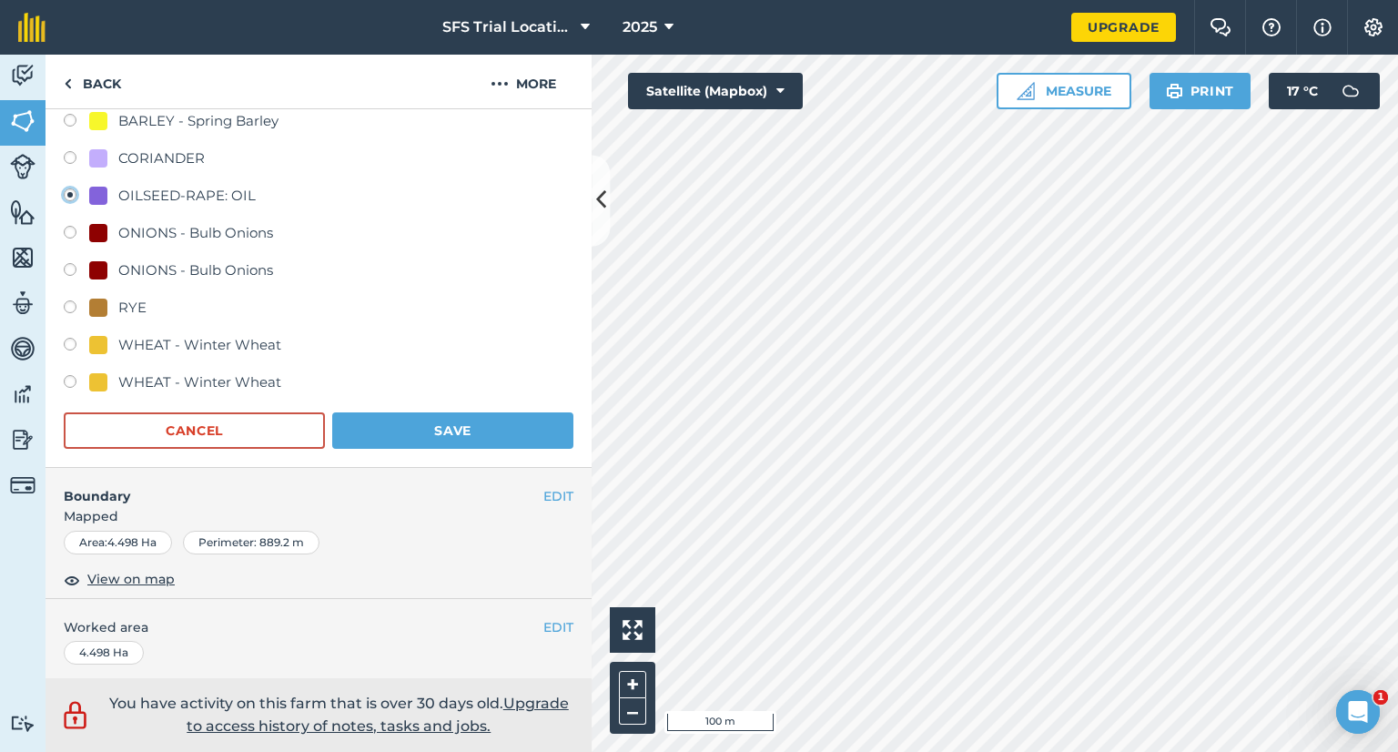
scroll to position [273, 0]
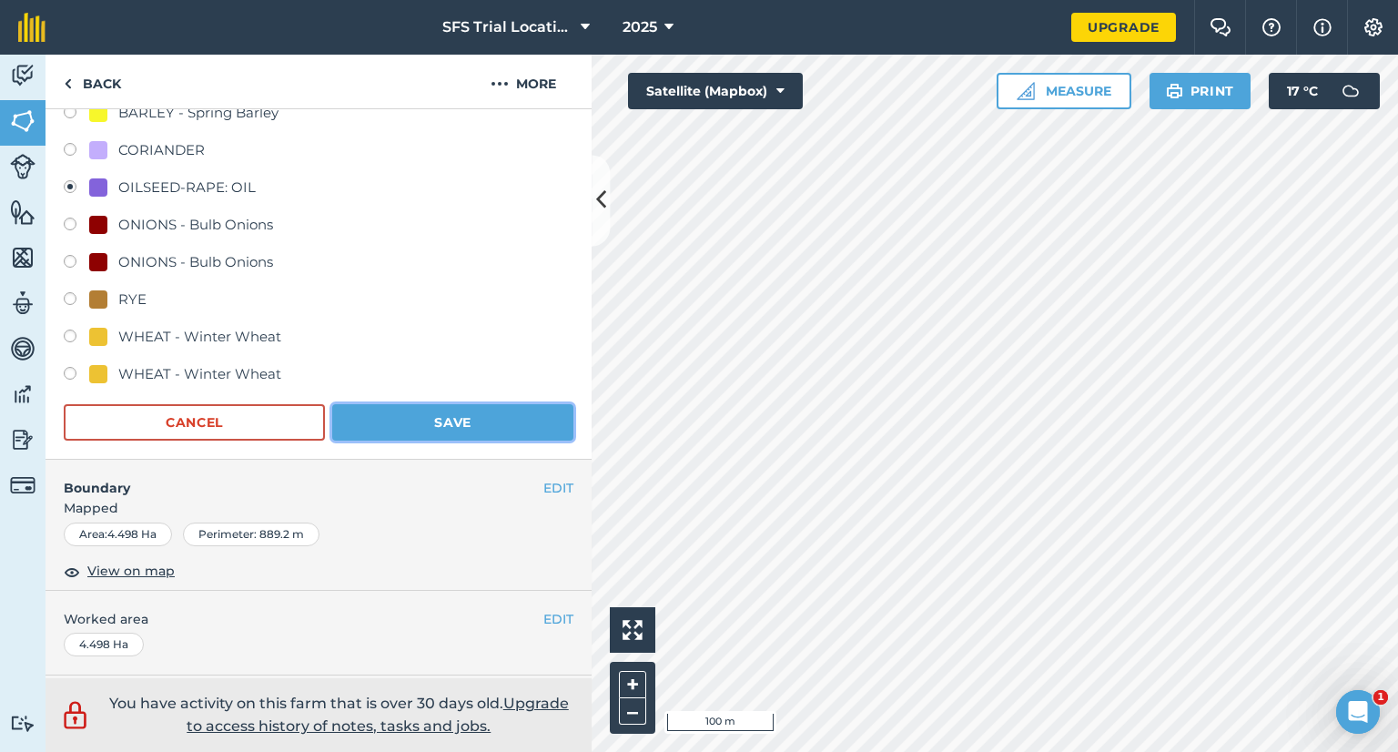
click at [429, 413] on button "Save" at bounding box center [452, 422] width 241 height 36
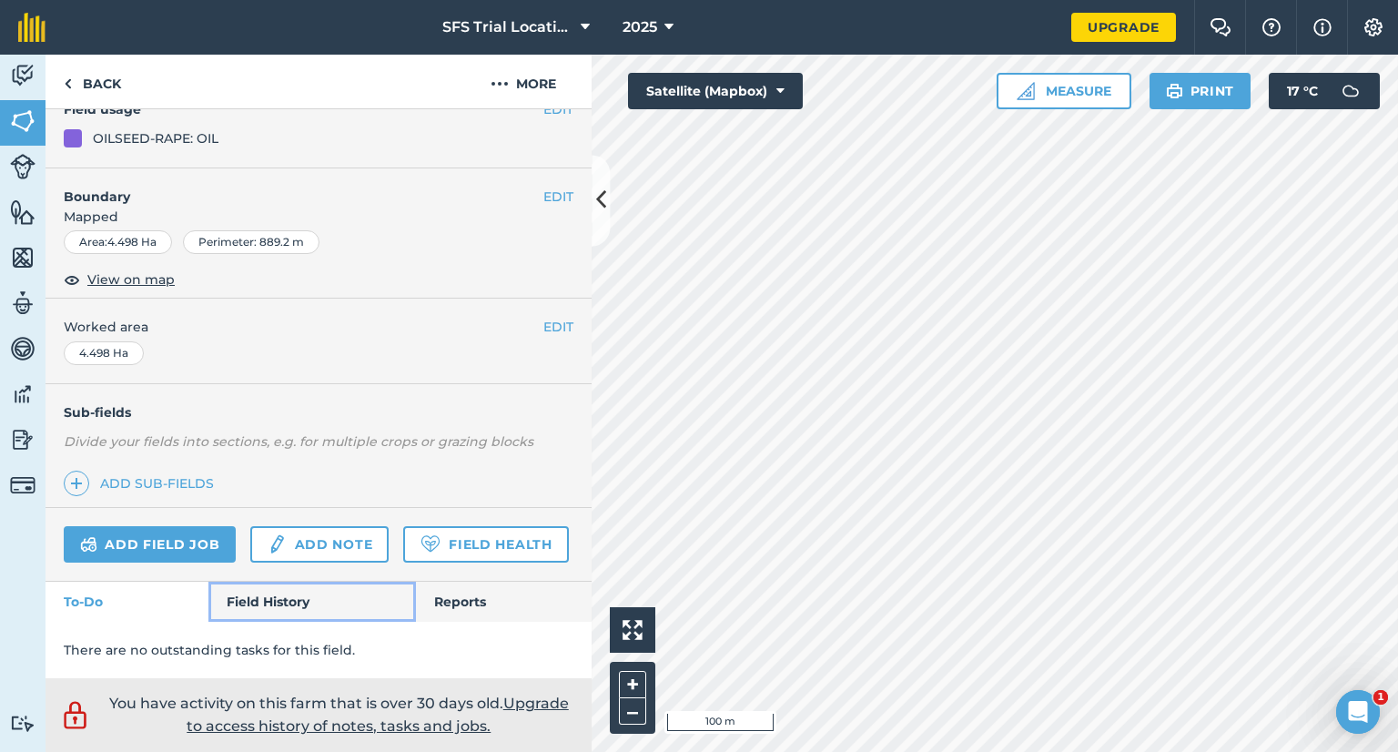
click at [304, 602] on link "Field History" at bounding box center [311, 601] width 207 height 40
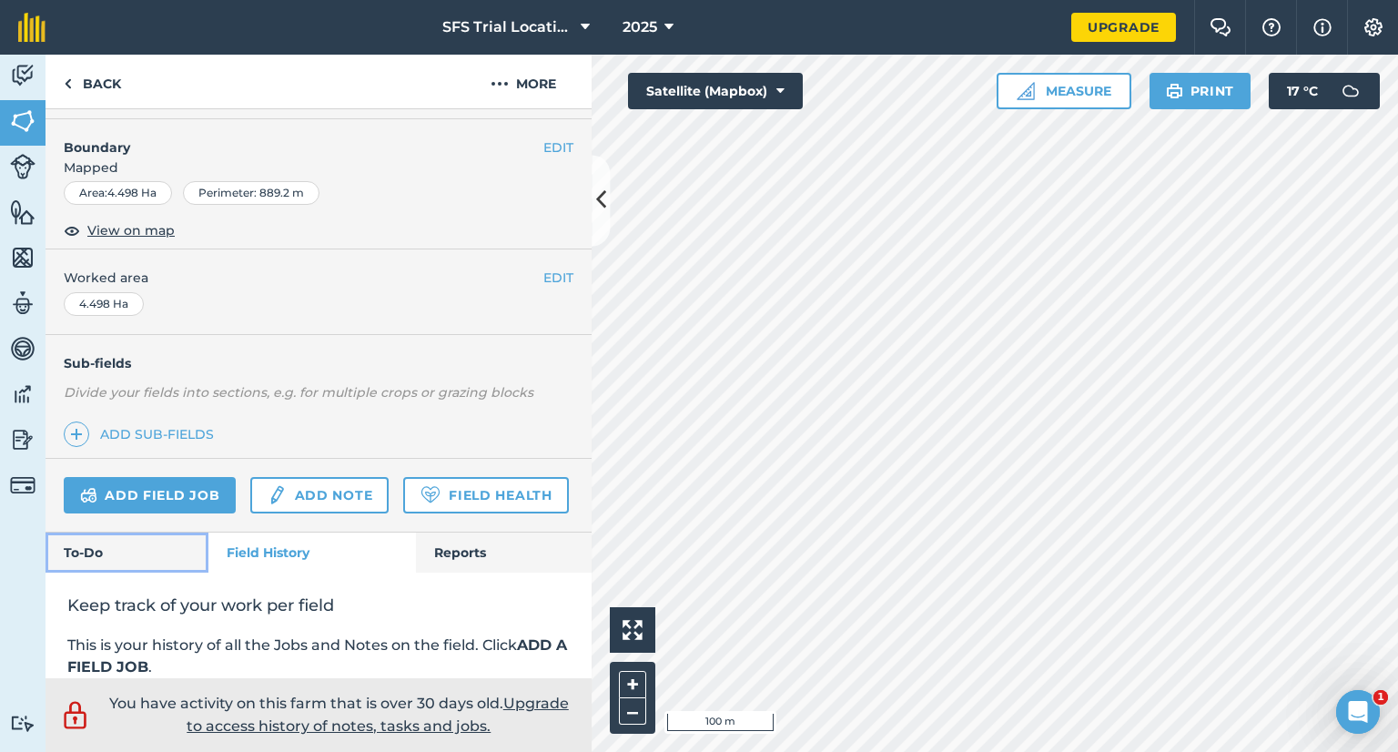
click at [162, 572] on link "To-Do" at bounding box center [126, 552] width 163 height 40
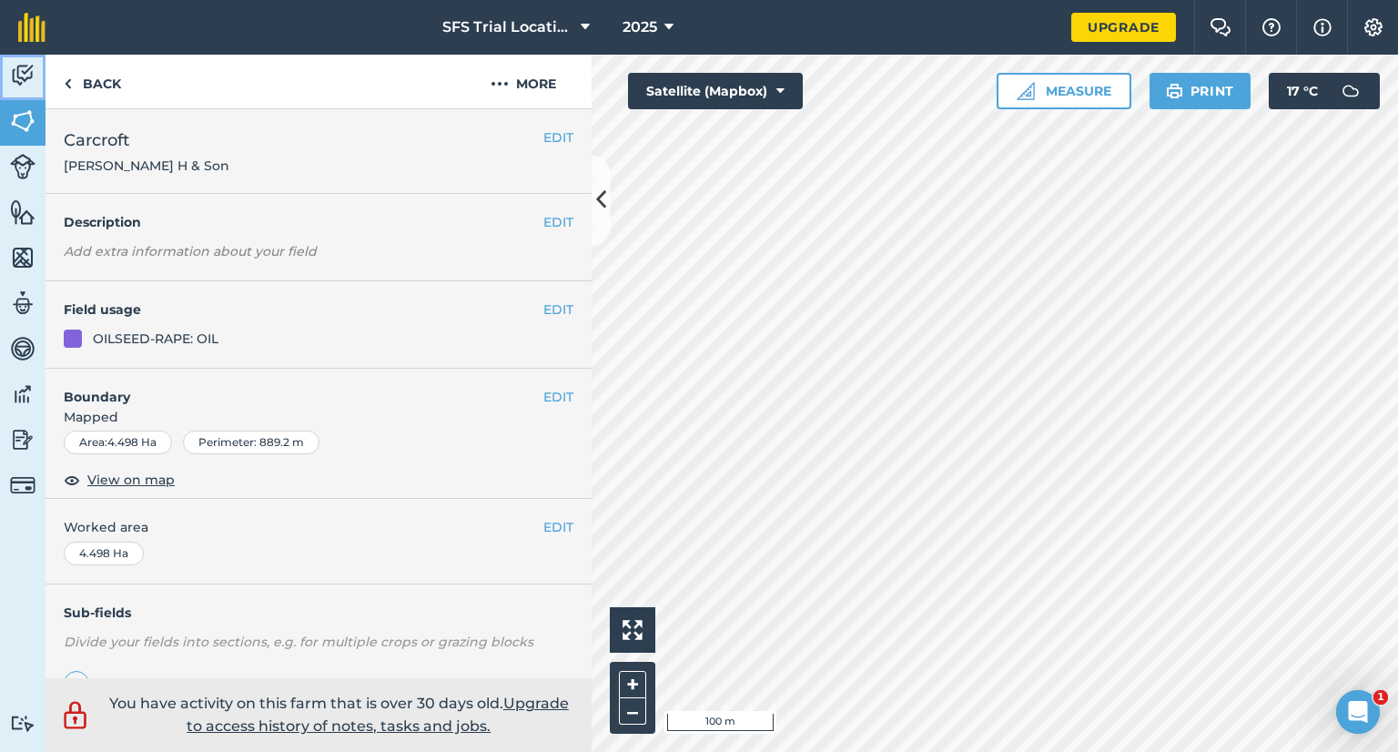
click at [27, 93] on link "Activity" at bounding box center [22, 77] width 45 height 45
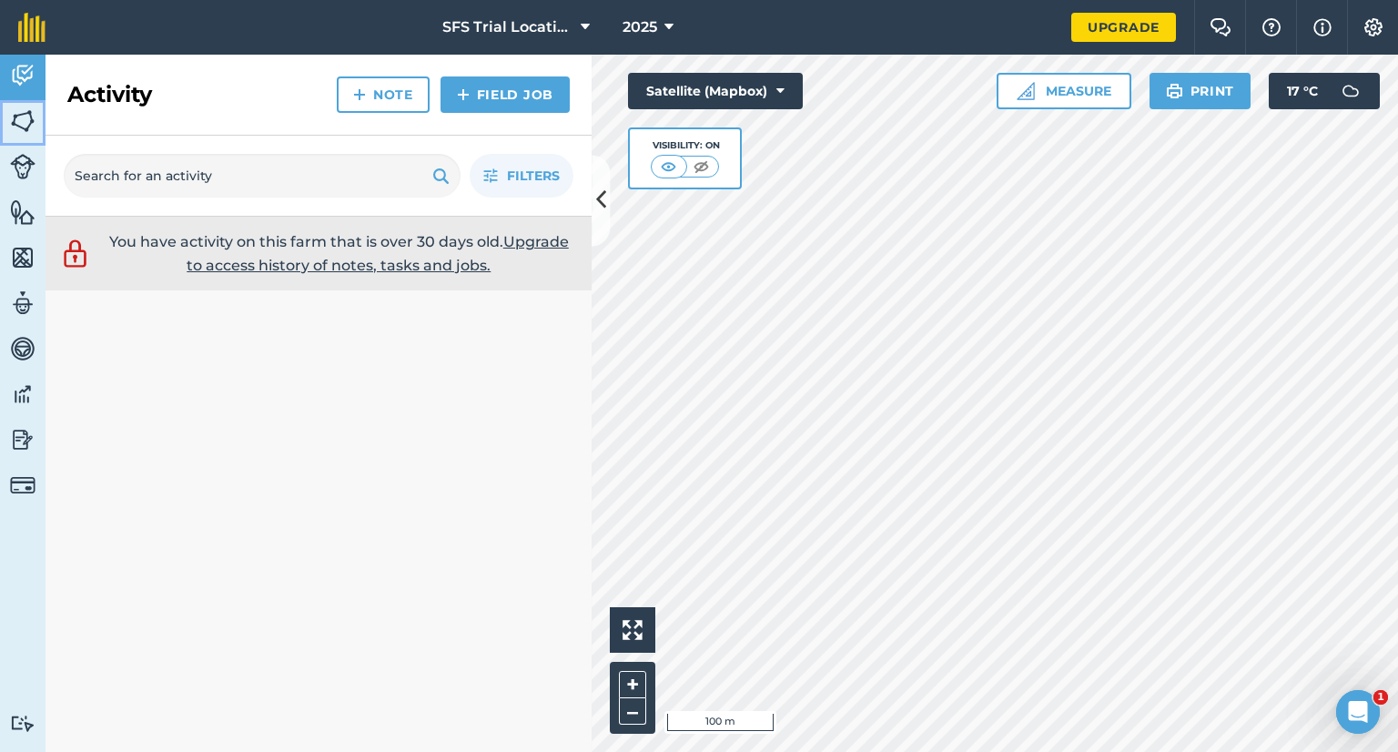
click at [29, 109] on img at bounding box center [22, 120] width 25 height 27
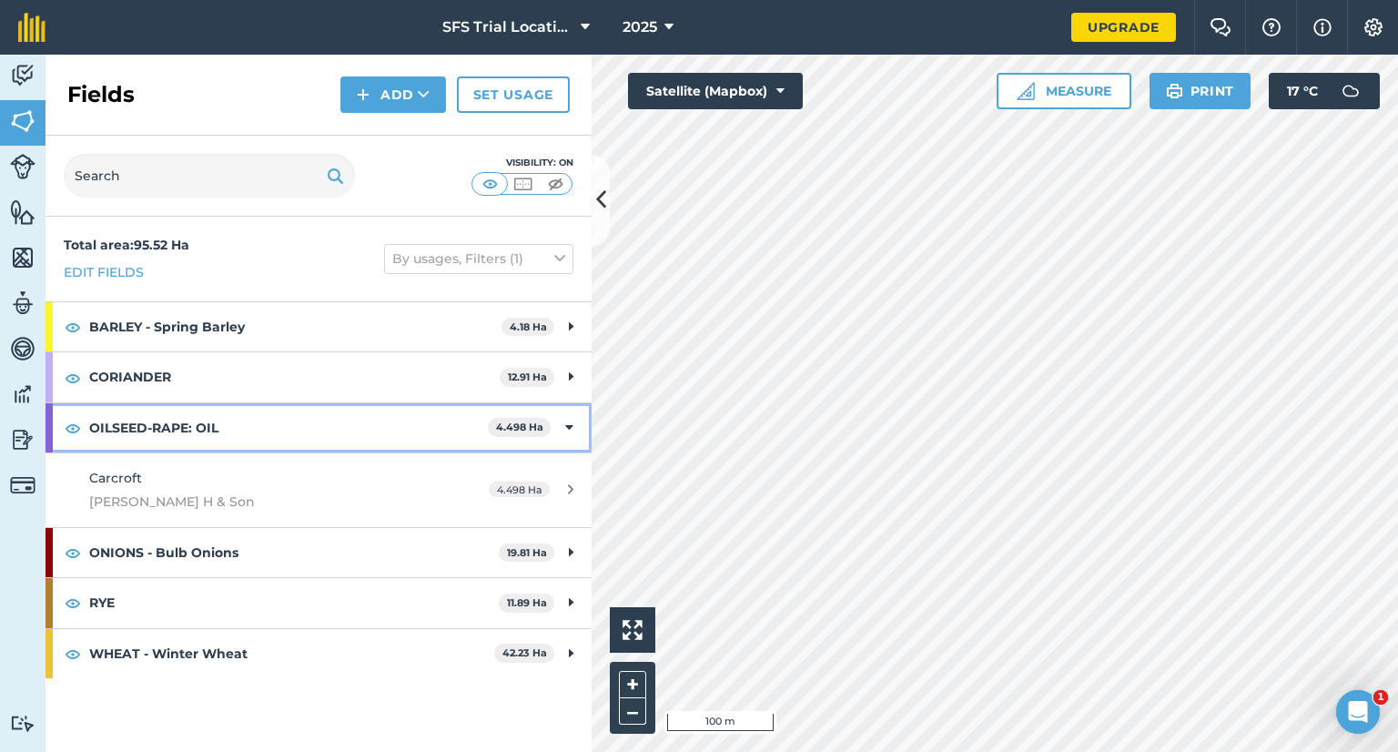
click at [569, 431] on icon at bounding box center [569, 428] width 8 height 20
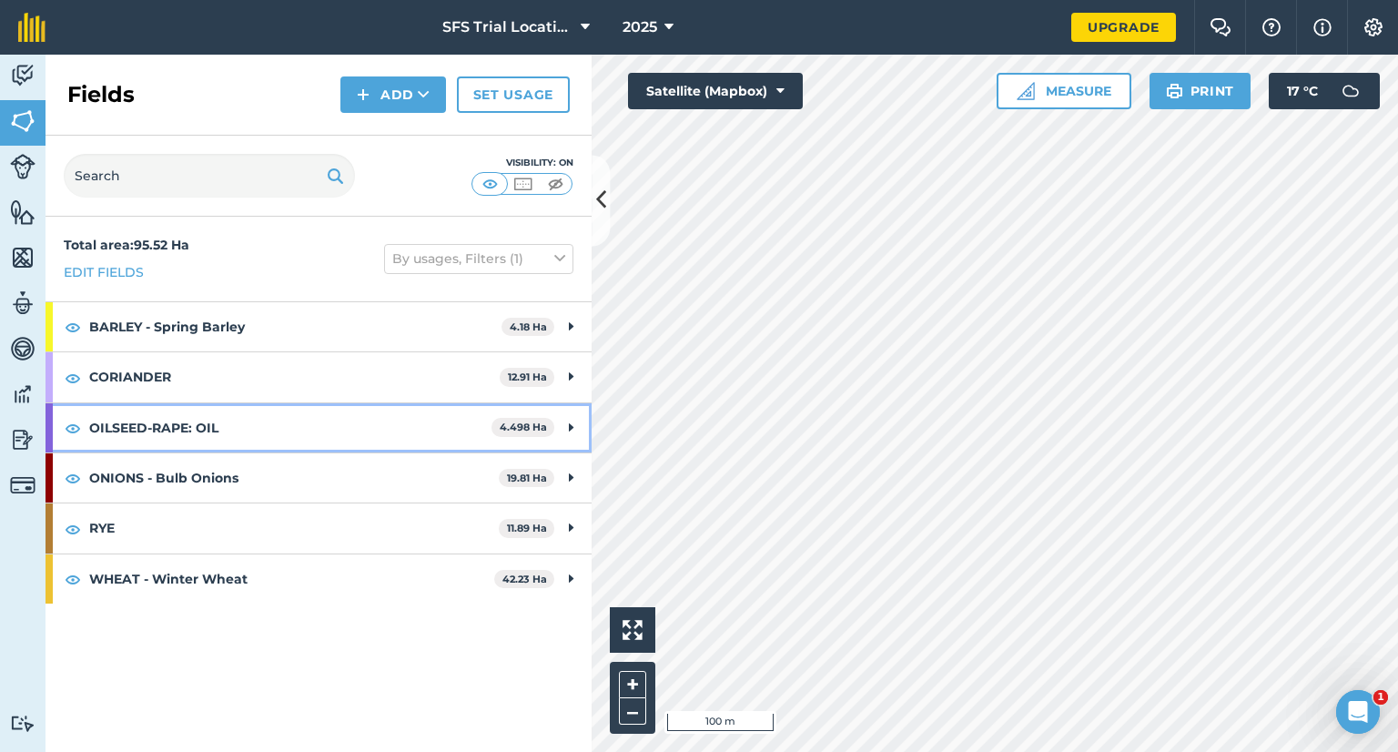
click at [555, 426] on div "OILSEED-RAPE: OIL 4.498 Ha" at bounding box center [318, 427] width 546 height 49
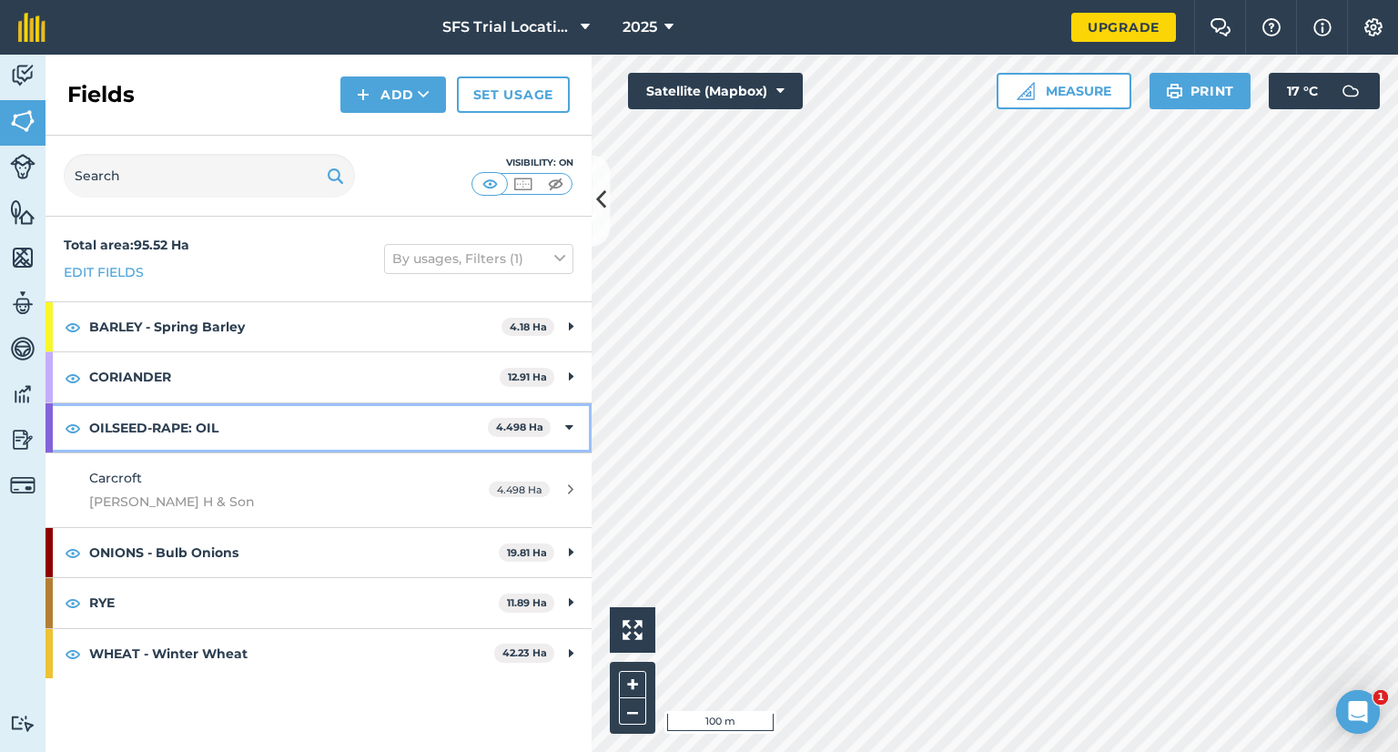
click at [198, 425] on strong "OILSEED-RAPE: OIL" at bounding box center [288, 427] width 399 height 49
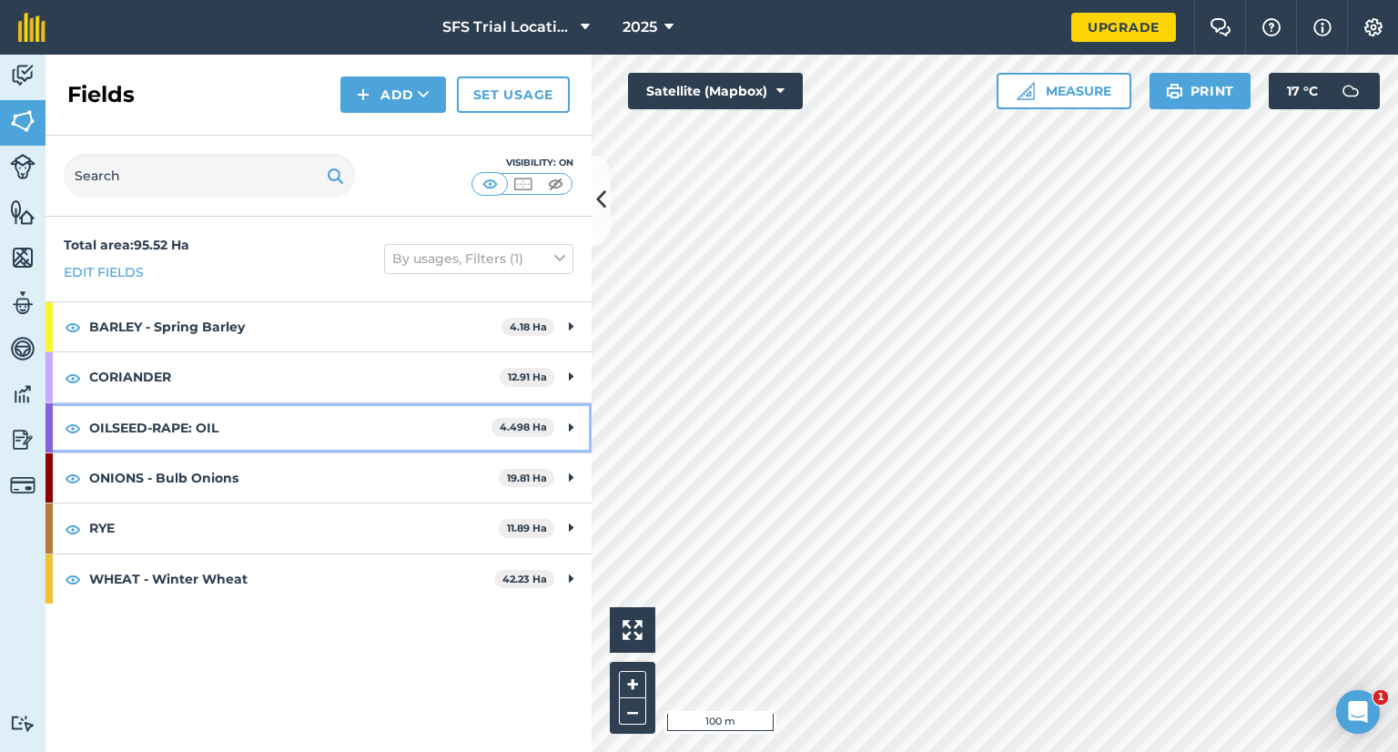
click at [198, 425] on strong "OILSEED-RAPE: OIL" at bounding box center [290, 427] width 402 height 49
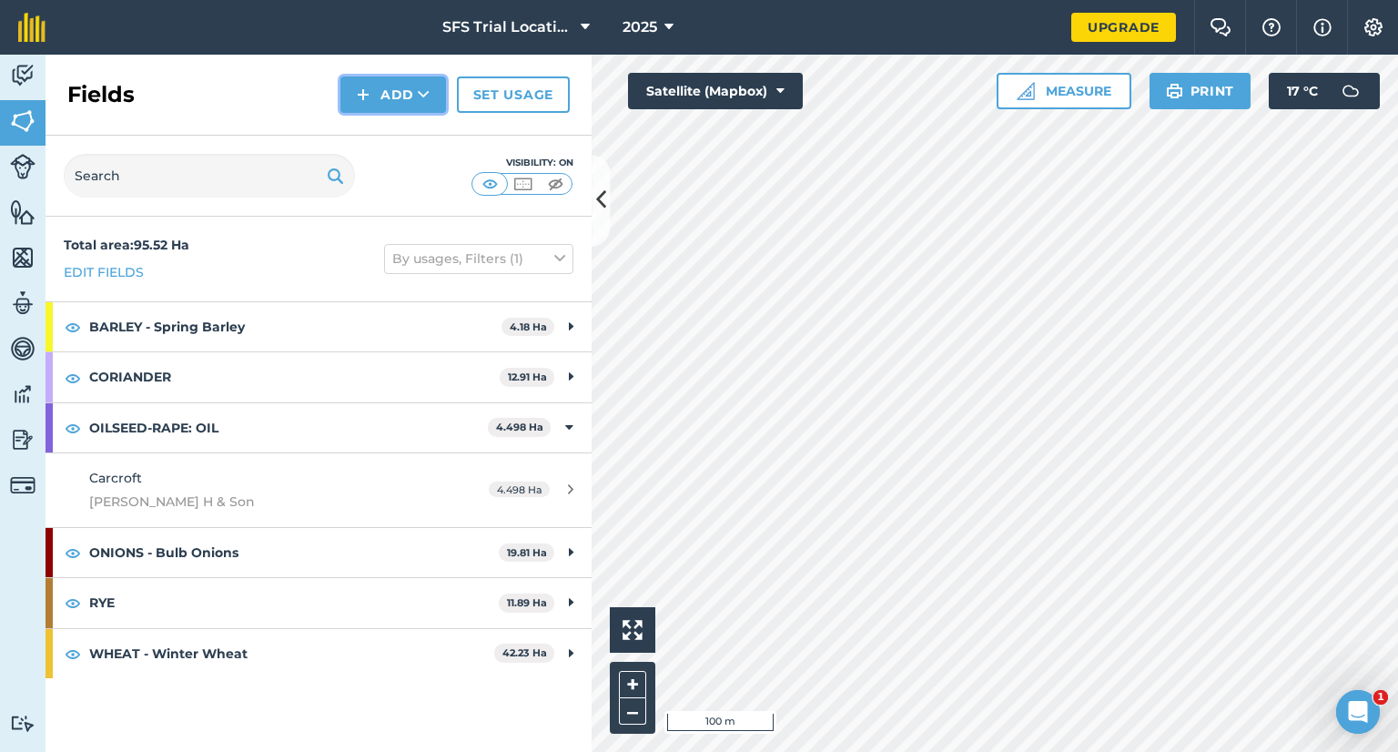
click at [433, 92] on button "Add" at bounding box center [393, 94] width 106 height 36
click at [433, 92] on button "Add Draw Import" at bounding box center [393, 94] width 106 height 36
click at [527, 187] on img at bounding box center [522, 184] width 23 height 18
click at [484, 179] on img at bounding box center [490, 184] width 23 height 18
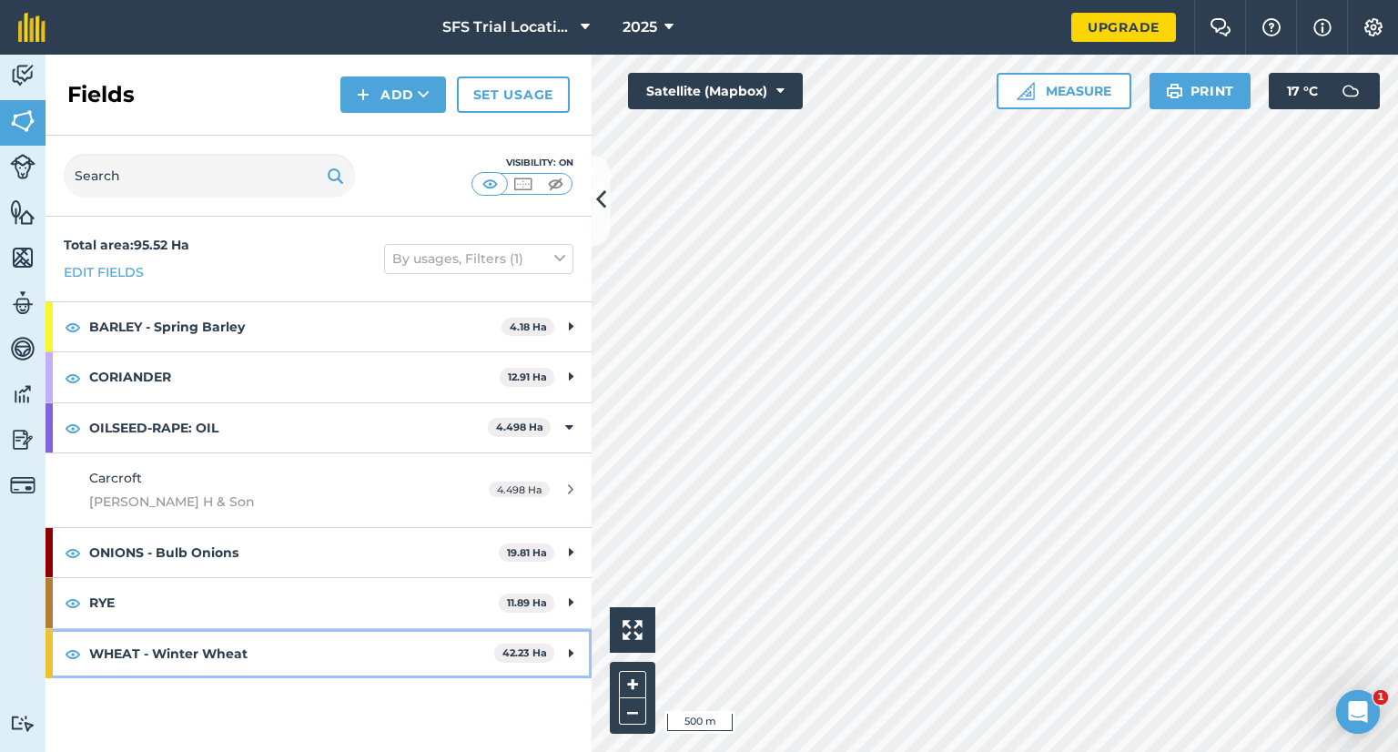
click at [191, 649] on strong "WHEAT - Winter Wheat" at bounding box center [291, 653] width 405 height 49
click at [184, 650] on strong "WHEAT - Winter Wheat" at bounding box center [289, 653] width 401 height 49
click at [184, 650] on strong "WHEAT - Winter Wheat" at bounding box center [291, 653] width 405 height 49
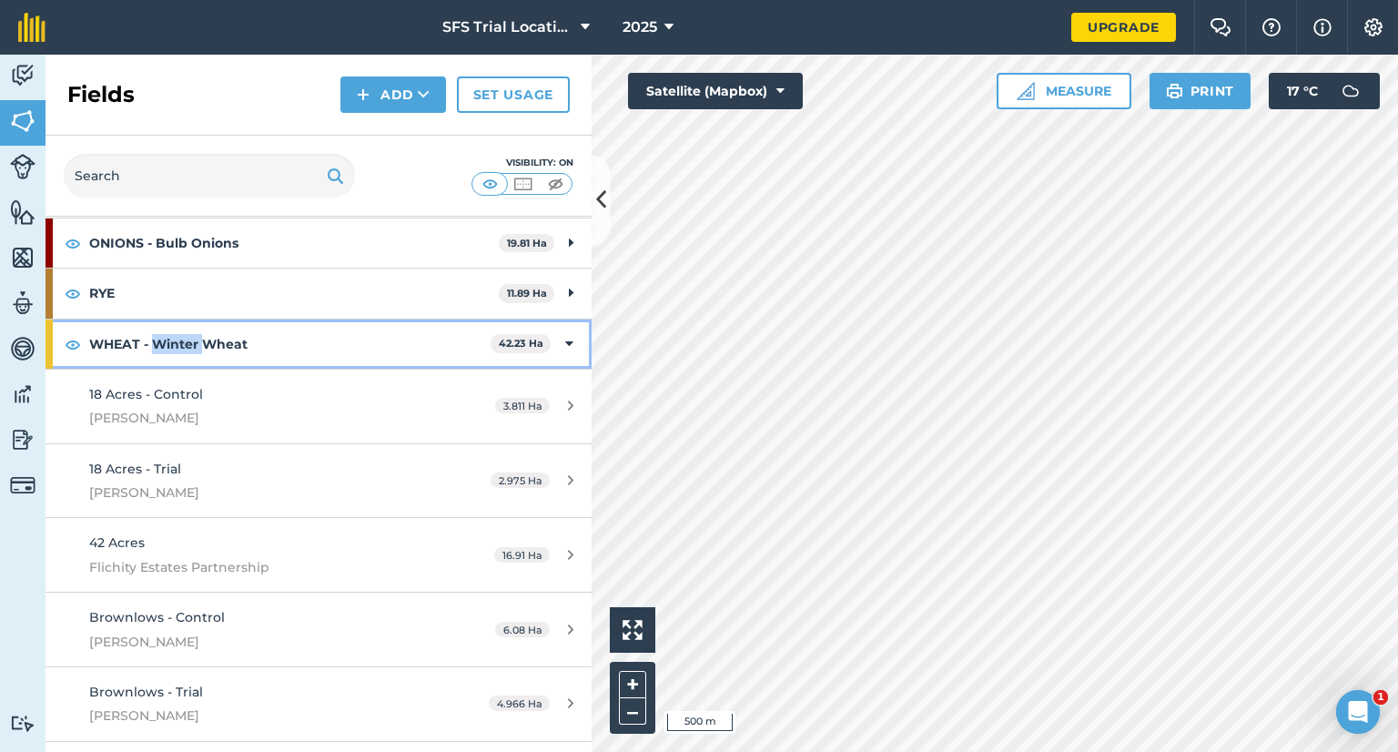
scroll to position [279, 0]
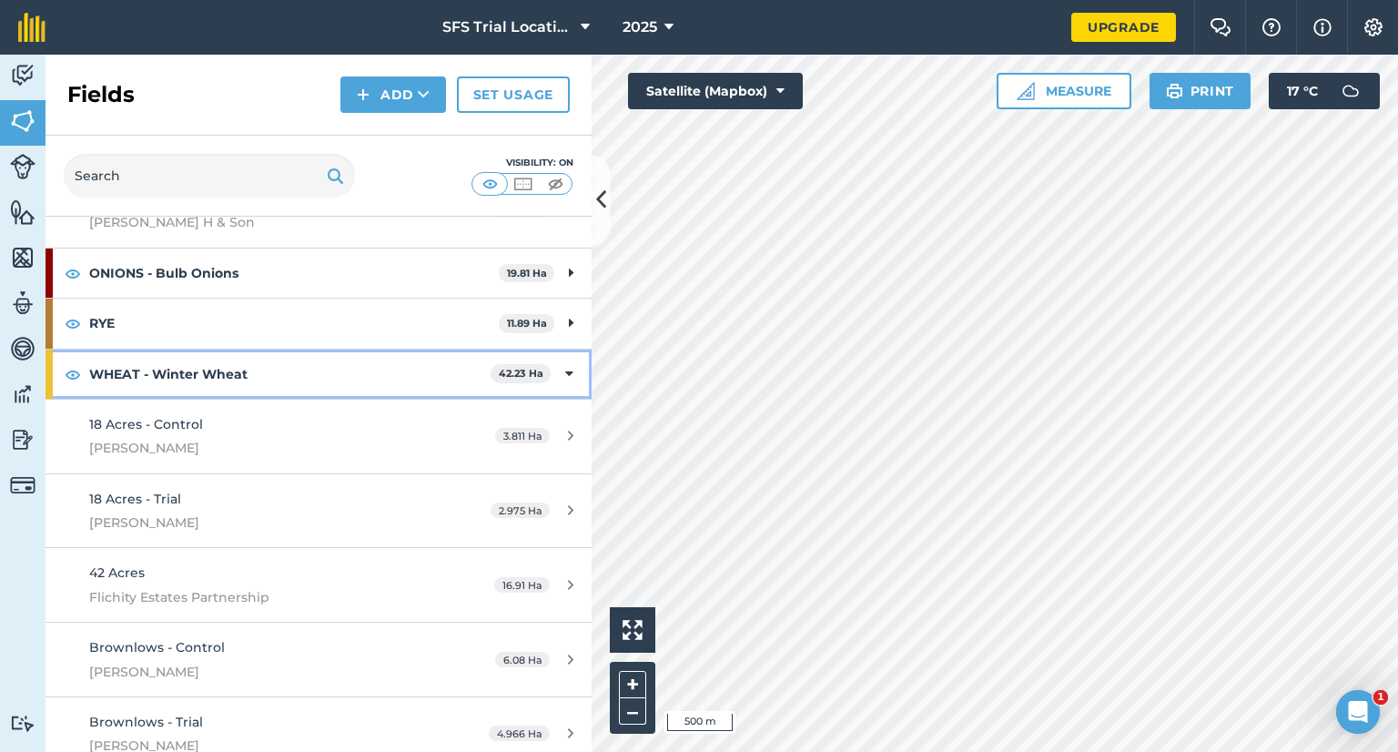
click at [255, 369] on strong "WHEAT - Winter Wheat" at bounding box center [289, 373] width 401 height 49
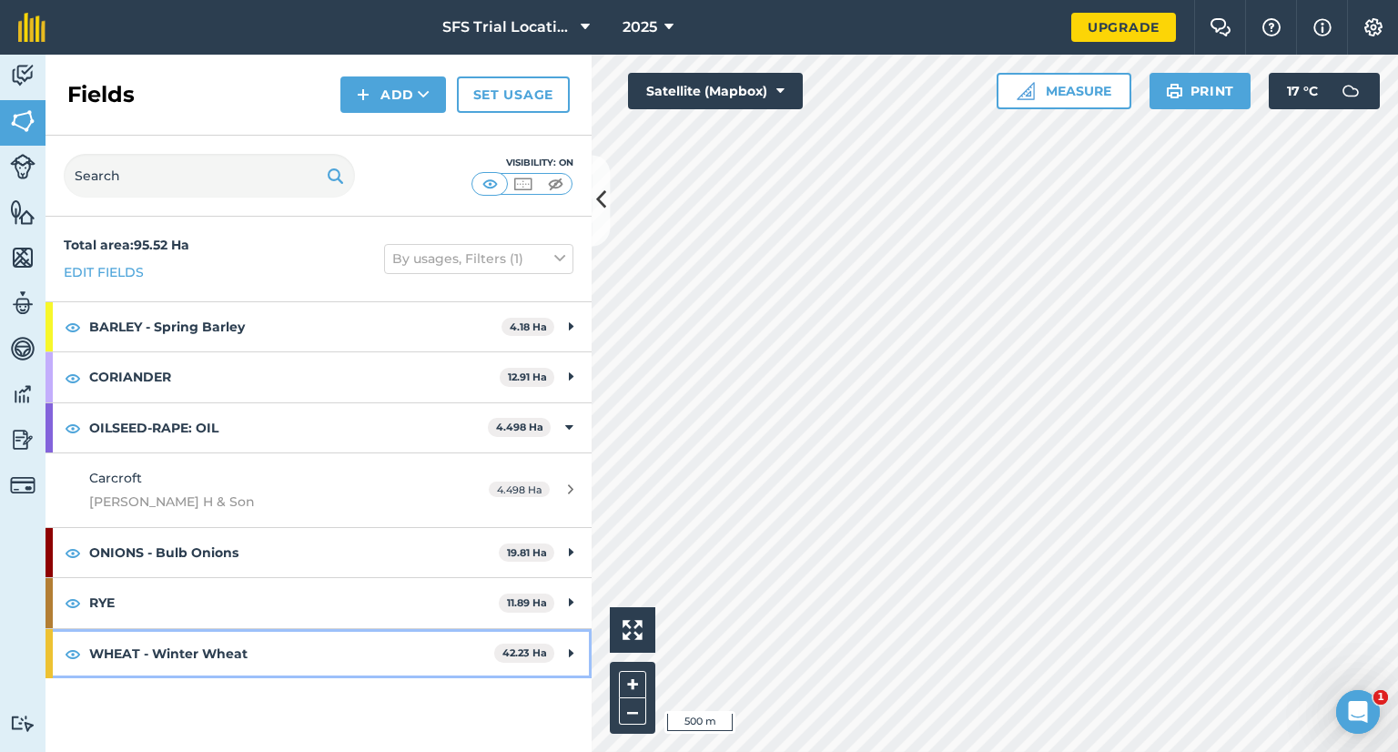
click at [235, 639] on strong "WHEAT - Winter Wheat" at bounding box center [291, 653] width 405 height 49
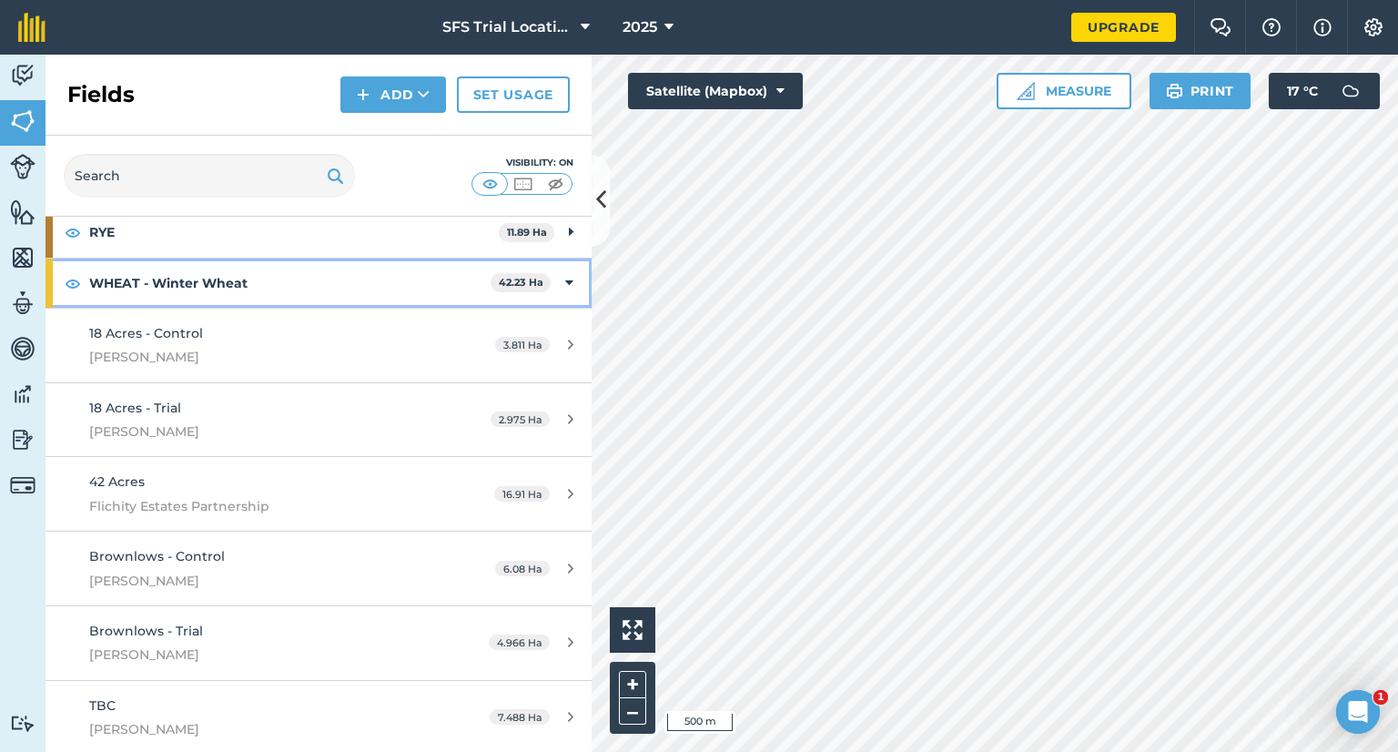
scroll to position [97, 0]
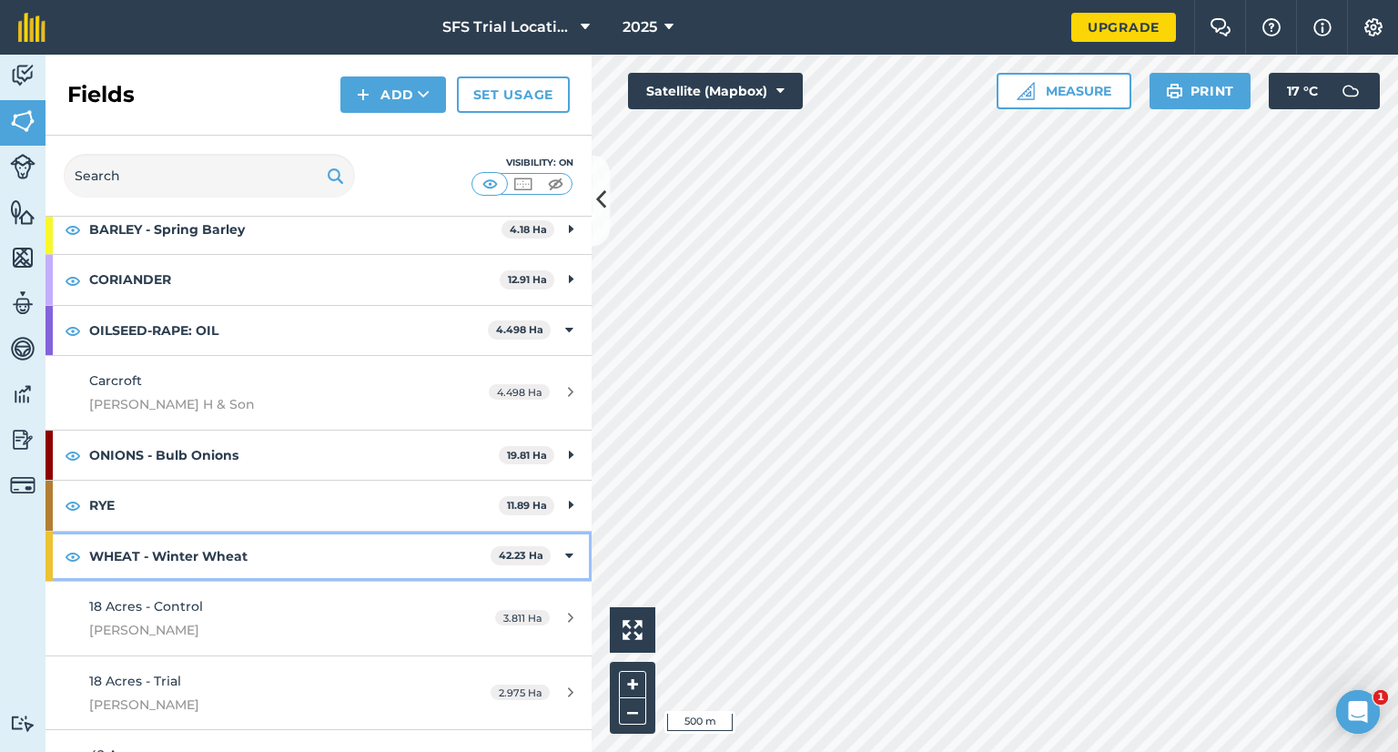
click at [258, 544] on strong "WHEAT - Winter Wheat" at bounding box center [289, 555] width 401 height 49
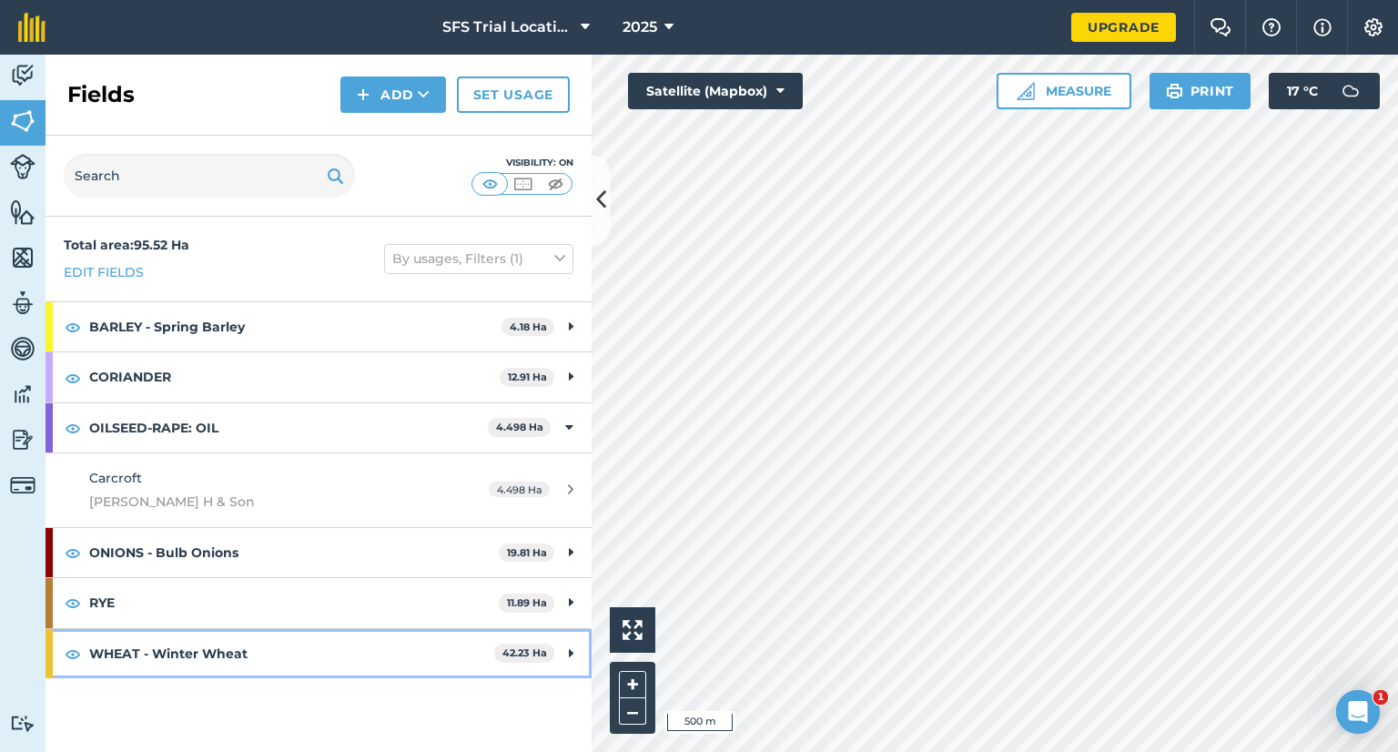
scroll to position [0, 0]
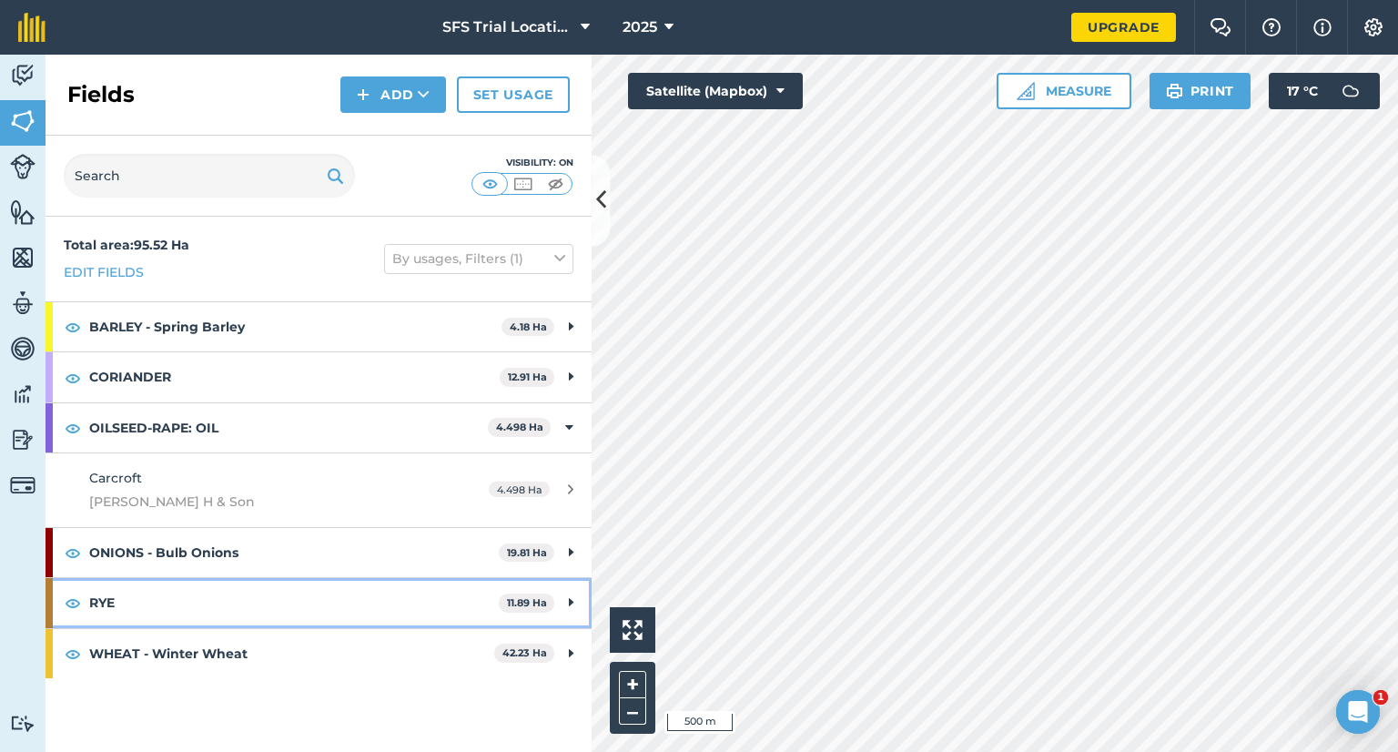
click at [256, 607] on strong "RYE" at bounding box center [293, 602] width 409 height 49
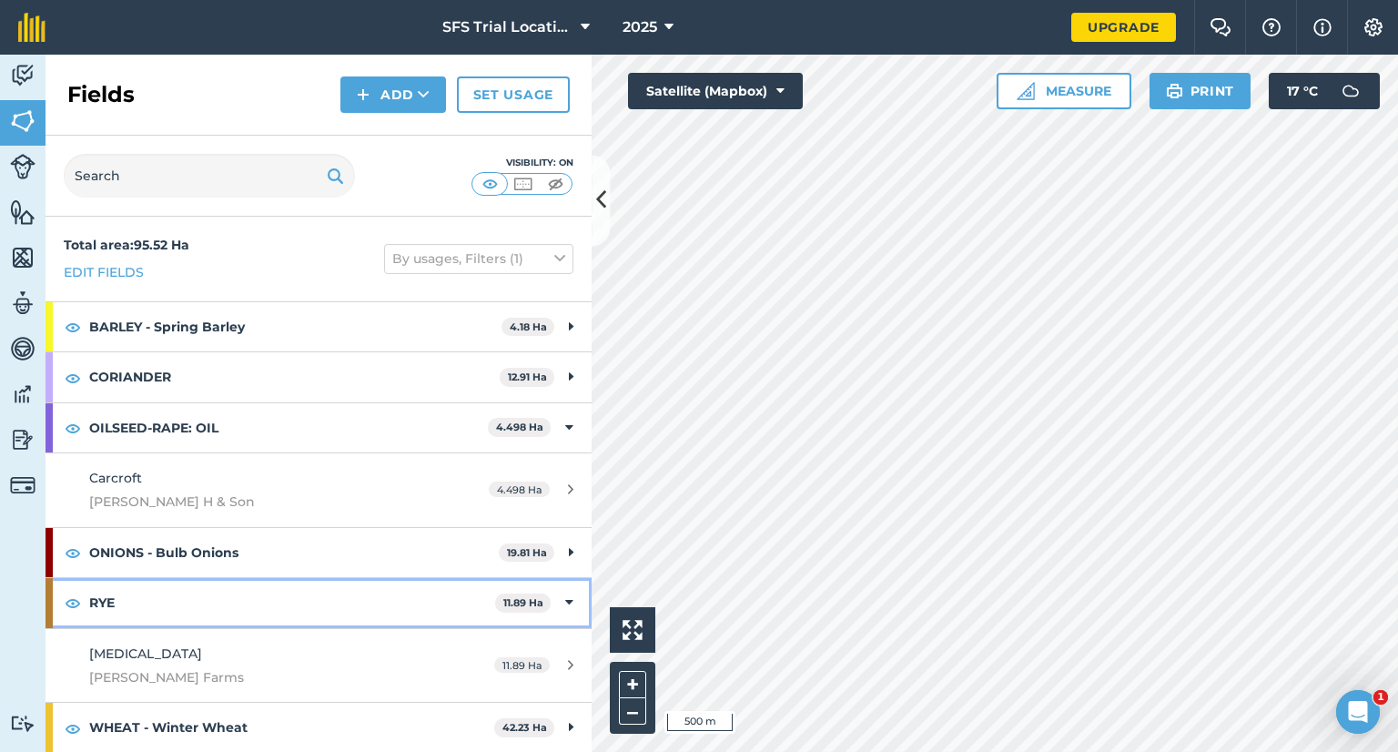
click at [258, 602] on strong "RYE" at bounding box center [292, 602] width 406 height 49
